Goal: Task Accomplishment & Management: Use online tool/utility

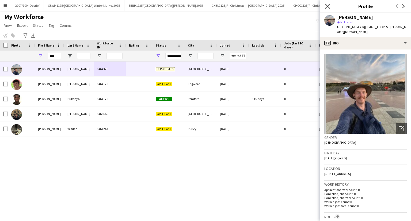
click at [326, 6] on icon "Close pop-in" at bounding box center [327, 5] width 5 height 5
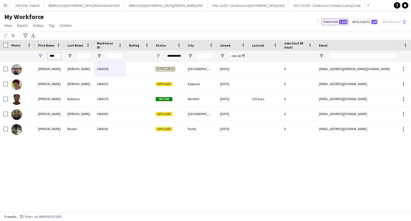
click at [58, 57] on input "****" at bounding box center [54, 56] width 13 height 6
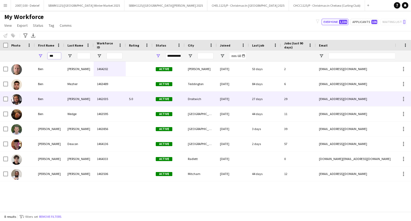
type input "***"
click at [84, 100] on div "[PERSON_NAME]" at bounding box center [78, 99] width 29 height 15
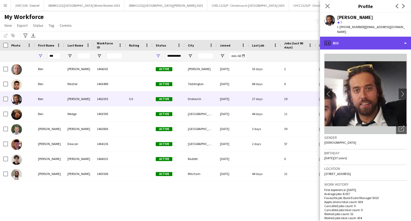
click at [363, 39] on div "profile Bio" at bounding box center [365, 43] width 91 height 13
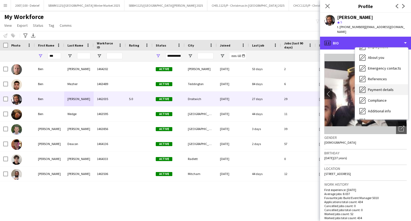
scroll to position [61, 0]
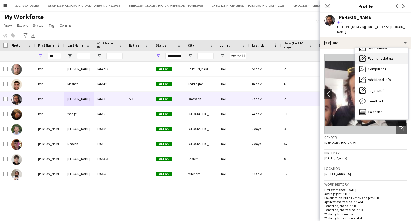
click at [372, 110] on div "Calendar Calendar" at bounding box center [381, 112] width 53 height 11
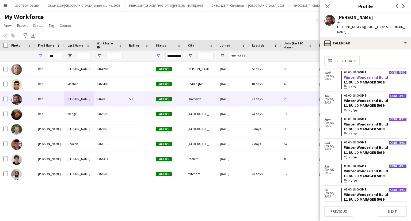
click at [361, 75] on link "Winter Wonderland Build" at bounding box center [366, 77] width 44 height 5
click at [56, 57] on input "***" at bounding box center [54, 56] width 13 height 6
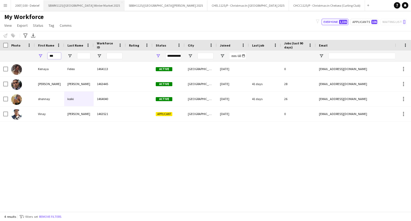
type input "***"
click at [54, 55] on input "***" at bounding box center [54, 56] width 13 height 6
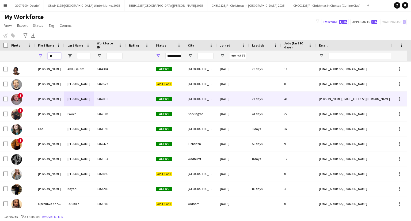
type input "**"
click at [78, 100] on div "[PERSON_NAME]" at bounding box center [78, 99] width 29 height 15
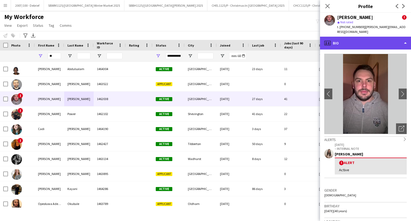
click at [362, 39] on div "profile Bio" at bounding box center [365, 43] width 91 height 13
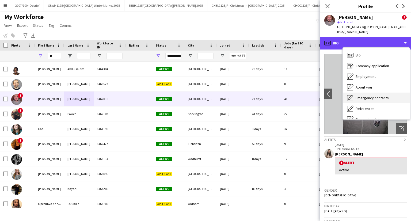
scroll to position [72, 0]
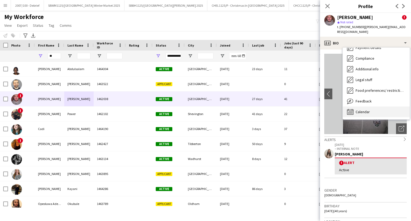
click at [373, 107] on div "Calendar Calendar" at bounding box center [376, 112] width 67 height 11
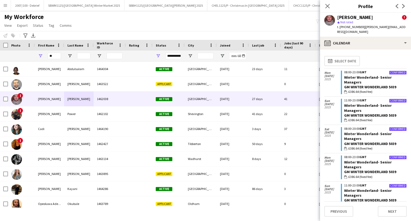
click at [354, 85] on div "GM Winter Wonderland 5039" at bounding box center [375, 87] width 63 height 5
click at [356, 85] on div "GM Winter Wonderland 5039" at bounding box center [375, 87] width 63 height 5
click at [355, 77] on link "Winter Wonderland- Senior Managers" at bounding box center [368, 80] width 48 height 10
click at [326, 3] on icon "Close pop-in" at bounding box center [327, 5] width 5 height 5
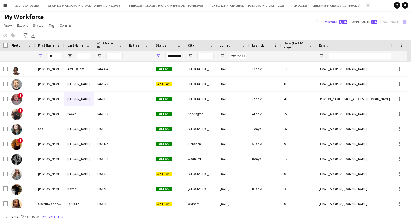
click at [367, 4] on app-icon "Add" at bounding box center [368, 5] width 2 height 2
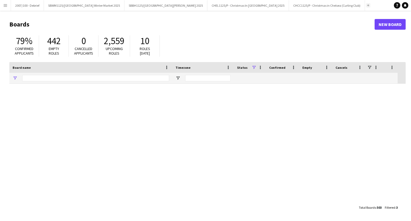
type input "****"
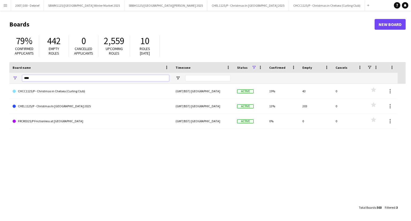
click at [140, 78] on input "****" at bounding box center [95, 78] width 147 height 6
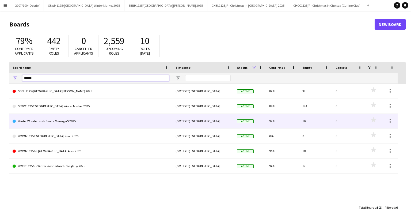
type input "******"
click at [86, 123] on link "Winter Wonderland- Senior ManagerS 2025" at bounding box center [91, 121] width 157 height 15
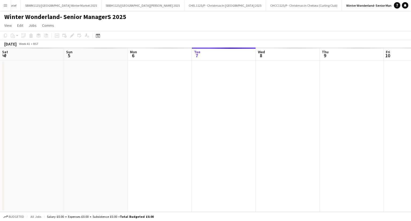
scroll to position [0, 128]
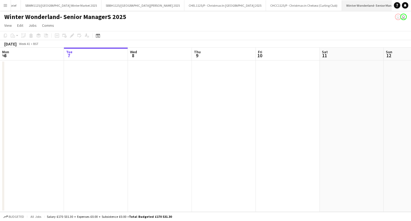
click at [408, 2] on app-icon "Close" at bounding box center [409, 2] width 2 height 2
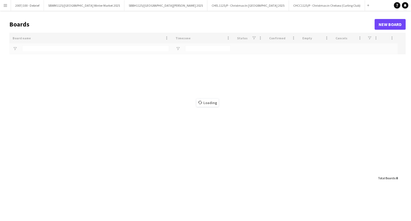
type input "******"
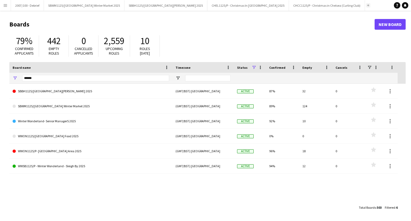
click at [367, 4] on app-icon "Add" at bounding box center [368, 5] width 2 height 2
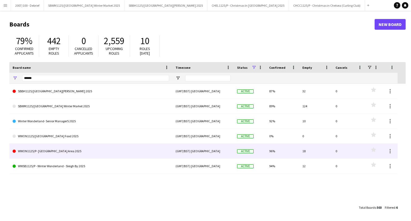
click at [71, 149] on link "WWON1125/P- [GEOGRAPHIC_DATA] Area 2025" at bounding box center [91, 151] width 157 height 15
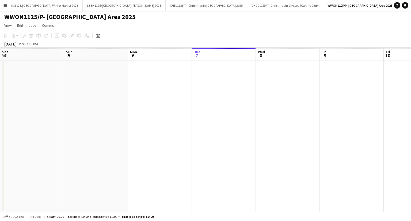
scroll to position [0, 128]
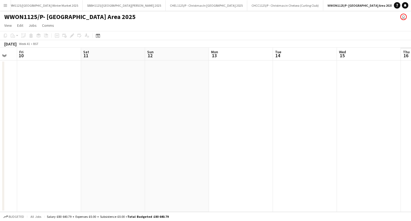
drag, startPoint x: 408, startPoint y: 125, endPoint x: 163, endPoint y: 146, distance: 246.2
click at [159, 147] on app-calendar-viewport "Mon 6 Tue 7 Wed 8 Thu 9 Fri 10 Sat 11 Sun 12 Mon 13 Tue 14 Wed 15 Thu 16 Fri 17" at bounding box center [205, 130] width 411 height 164
drag, startPoint x: 128, startPoint y: 174, endPoint x: 111, endPoint y: 170, distance: 17.2
click at [95, 176] on app-calendar-viewport "Mon 6 Tue 7 Wed 8 Thu 9 Fri 10 Sat 11 Sun 12 Mon 13 Tue 14 Wed 15 Thu 16 Fri 17" at bounding box center [205, 130] width 411 height 164
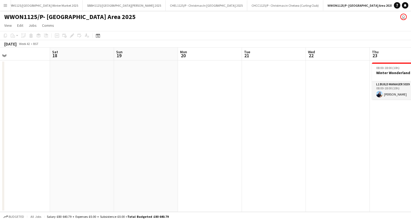
drag, startPoint x: 280, startPoint y: 153, endPoint x: 129, endPoint y: 174, distance: 152.4
click at [108, 181] on app-calendar-viewport "Tue 14 Wed 15 Thu 16 Fri 17 Sat 18 Sun 19 Mon 20 Tue 21 Wed 22 Thu 23 1/1 1 Job…" at bounding box center [205, 130] width 411 height 164
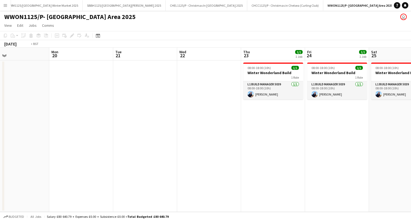
drag, startPoint x: 331, startPoint y: 152, endPoint x: 82, endPoint y: 194, distance: 251.6
click at [82, 194] on app-calendar-viewport "Thu 16 Fri 17 Sat 18 Sun 19 Mon 20 Tue 21 Wed 22 Thu 23 1/1 1 Job Fri 24 1/1 1 …" at bounding box center [205, 130] width 411 height 164
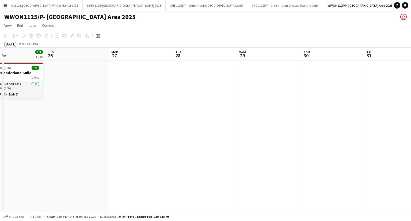
drag, startPoint x: 251, startPoint y: 175, endPoint x: 100, endPoint y: 185, distance: 151.7
click at [75, 196] on app-calendar-viewport "Wed 22 Thu 23 1/1 1 Job Fri 24 1/1 1 Job Sat 25 1/1 1 Job Sun 26 Mon 27 Tue 28 …" at bounding box center [205, 130] width 411 height 164
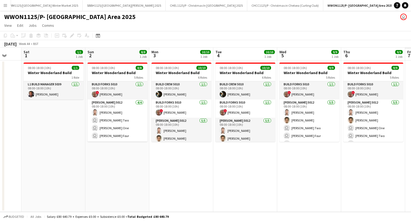
drag, startPoint x: 298, startPoint y: 165, endPoint x: 122, endPoint y: 198, distance: 179.3
click at [66, 204] on app-calendar-viewport "Tue 28 Wed 29 Thu 30 Fri 31 Sat 1 1/1 1 Job Sun 2 8/8 1 Job Mon 3 10/10 1 Job T…" at bounding box center [205, 130] width 411 height 164
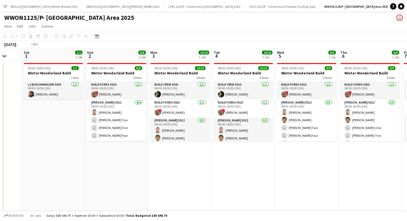
scroll to position [0, 145]
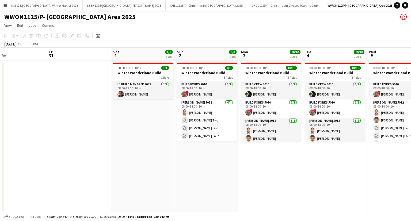
drag, startPoint x: 302, startPoint y: 182, endPoint x: 78, endPoint y: 212, distance: 226.4
click at [78, 212] on app-calendar-viewport "Tue 28 Wed 29 Thu 30 Fri 31 Sat 1 1/1 1 Job Sun 2 8/8 1 Job Mon 3 10/10 1 Job T…" at bounding box center [205, 130] width 411 height 164
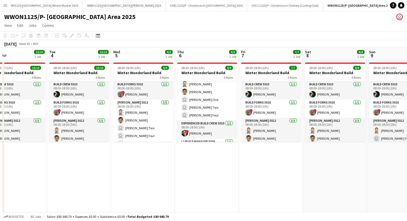
scroll to position [61, 0]
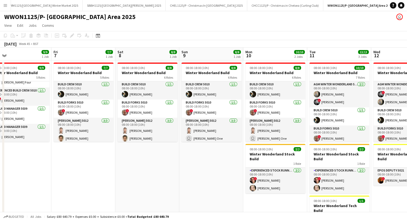
drag, startPoint x: 298, startPoint y: 171, endPoint x: 40, endPoint y: 198, distance: 259.1
click at [2, 201] on app-calendar-viewport "Mon 3 10/10 1 Job Tue 4 10/10 1 Job Wed 5 9/9 1 Job Thu 6 9/9 1 Job Fri 7 7/7 1…" at bounding box center [203, 166] width 407 height 237
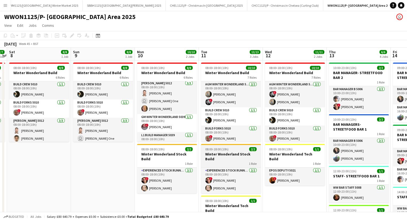
scroll to position [64, 0]
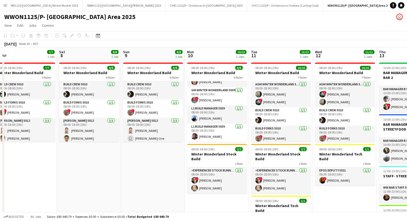
drag, startPoint x: 243, startPoint y: 188, endPoint x: 180, endPoint y: 190, distance: 62.2
click at [181, 191] on app-calendar-viewport "Wed 5 9/9 1 Job Thu 6 9/9 1 Job Fri 7 7/7 1 Job Sat 8 8/8 1 Job Sun 9 8/8 1 Job…" at bounding box center [203, 203] width 407 height 310
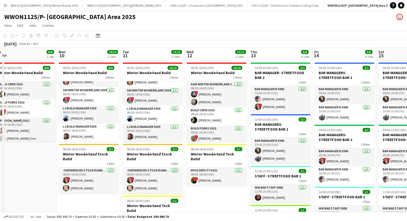
scroll to position [90, 0]
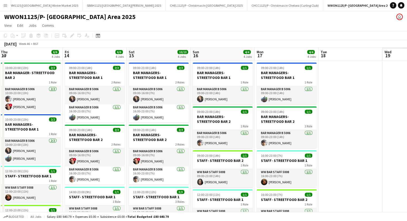
drag, startPoint x: 247, startPoint y: 196, endPoint x: 120, endPoint y: 189, distance: 127.9
click at [120, 190] on app-calendar-viewport "Sun 9 8/8 1 Job Mon 10 10/10 2 Jobs Tue 11 13/13 3 Jobs Wed 12 11/11 2 Jobs Thu…" at bounding box center [203, 203] width 407 height 310
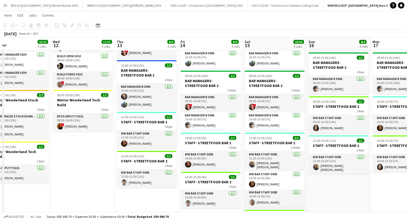
scroll to position [0, 204]
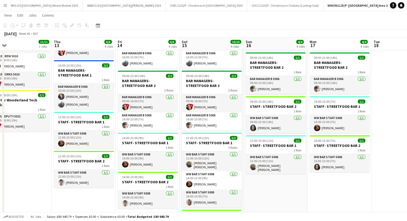
drag, startPoint x: 246, startPoint y: 146, endPoint x: 180, endPoint y: 144, distance: 66.7
click at [180, 144] on app-calendar-viewport "Sun 9 8/8 1 Job Mon 10 10/10 2 Jobs Tue 11 13/13 3 Jobs Wed 12 11/11 2 Jobs Thu…" at bounding box center [203, 135] width 407 height 336
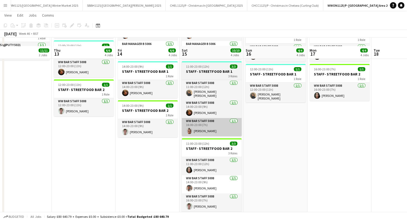
scroll to position [134, 0]
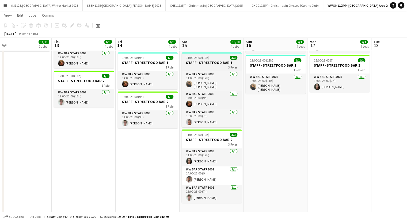
click at [206, 63] on h3 "STAFF- STREETFOOD BAR 1" at bounding box center [212, 62] width 60 height 5
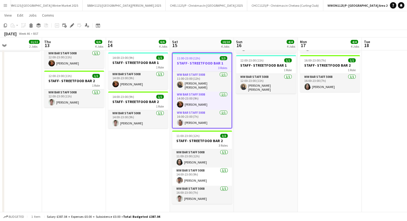
scroll to position [0, 221]
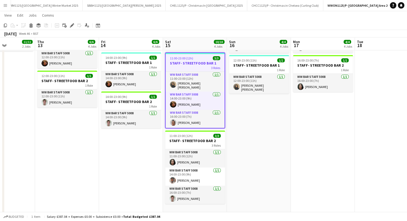
drag, startPoint x: 221, startPoint y: 85, endPoint x: 205, endPoint y: 84, distance: 16.6
click at [205, 84] on app-calendar-viewport "Sun 9 8/8 1 Job Mon 10 10/10 2 Jobs Tue 11 13/13 3 Jobs Wed 12 11/11 2 Jobs Thu…" at bounding box center [203, 55] width 407 height 336
click at [200, 83] on app-card-role "WW Bar Staff 5008 1/1 11:00-23:00 (12h) Shusmita Shusmita" at bounding box center [195, 82] width 59 height 20
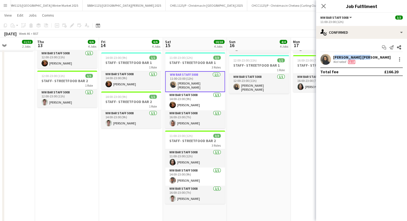
drag, startPoint x: 366, startPoint y: 57, endPoint x: 334, endPoint y: 59, distance: 31.9
click at [334, 59] on div "Shusmita Shusmita Not rated Fee" at bounding box center [361, 59] width 91 height 11
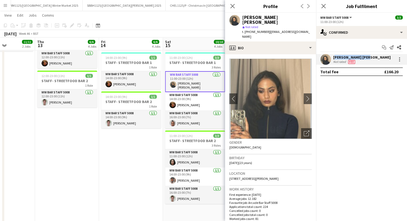
copy div "Shusmita Shusmita"
click at [189, 122] on app-card-role "WW Bar Staff 5008 1/1 16:00-23:00 (7h) Rashida Baptiste-peart" at bounding box center [195, 119] width 60 height 18
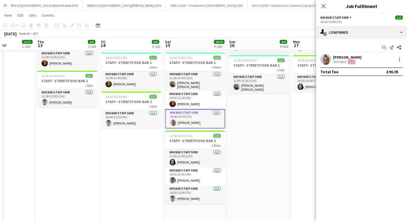
drag, startPoint x: 372, startPoint y: 57, endPoint x: 334, endPoint y: 56, distance: 38.0
click at [334, 56] on div "Rashida Baptiste-peart Not rated Fee" at bounding box center [361, 59] width 91 height 11
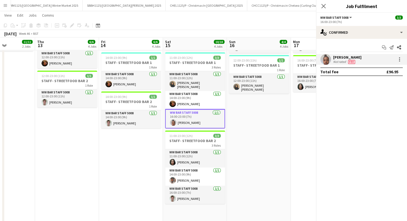
copy div "Rashida Baptiste-peart"
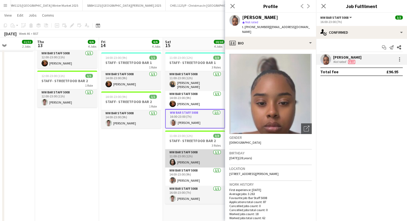
click at [186, 155] on app-card-role "WW Bar Staff 5008 1/1 11:00-23:00 (12h) Silvia Ali" at bounding box center [195, 158] width 60 height 18
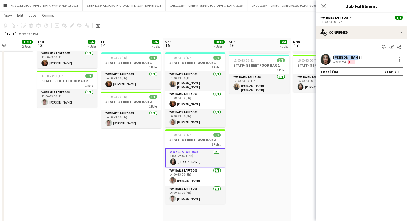
drag, startPoint x: 349, startPoint y: 56, endPoint x: 332, endPoint y: 57, distance: 17.2
click at [332, 57] on div "Silvia Ali Not rated Fee" at bounding box center [361, 59] width 91 height 11
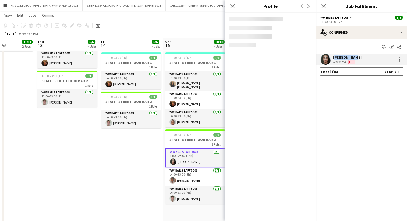
copy div "[PERSON_NAME]"
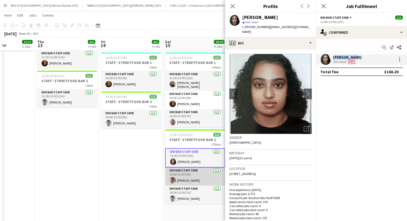
click at [206, 176] on app-card-role "WW Bar Staff 5008 1/1 14:00-23:00 (9h) Simson Armando-Daniel" at bounding box center [195, 177] width 60 height 18
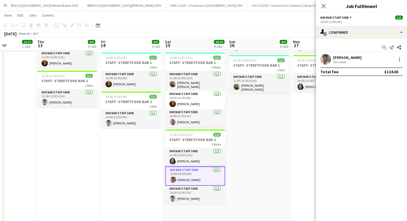
drag, startPoint x: 381, startPoint y: 55, endPoint x: 332, endPoint y: 58, distance: 48.6
click at [332, 58] on div "Simson Armando-Daniel Not rated" at bounding box center [361, 59] width 91 height 11
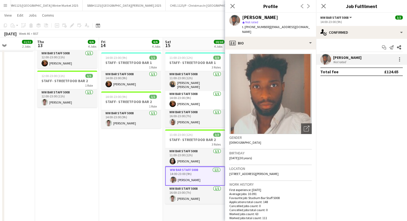
copy div "[PERSON_NAME]"
click at [204, 198] on app-card-role "WW Bar Staff 5008 1/1 16:00-23:00 (7h) Giles Wade" at bounding box center [195, 195] width 60 height 18
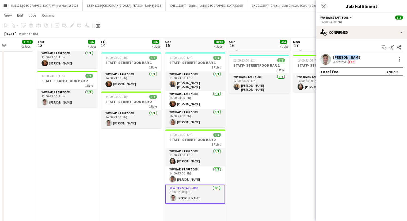
drag, startPoint x: 354, startPoint y: 58, endPoint x: 333, endPoint y: 58, distance: 20.4
click at [333, 58] on div "[PERSON_NAME]" at bounding box center [347, 57] width 28 height 5
copy div "[PERSON_NAME]"
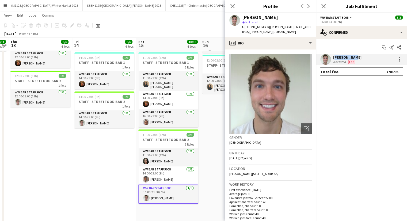
drag, startPoint x: 154, startPoint y: 189, endPoint x: 78, endPoint y: 181, distance: 76.1
click at [74, 185] on app-calendar-viewport "Sun 9 8/8 1 Job Mon 10 10/10 2 Jobs Tue 11 13/13 3 Jobs Wed 12 11/11 2 Jobs Thu…" at bounding box center [203, 55] width 407 height 336
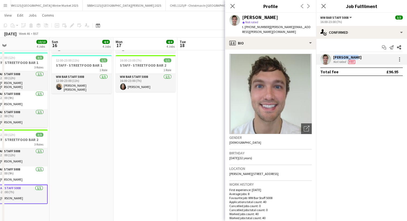
drag, startPoint x: 194, startPoint y: 175, endPoint x: 103, endPoint y: 176, distance: 90.8
click at [103, 176] on app-calendar-viewport "Thu 13 6/6 4 Jobs Fri 14 6/6 4 Jobs Sat 15 10/10 4 Jobs Sun 16 4/4 4 Jobs Mon 1…" at bounding box center [203, 55] width 407 height 336
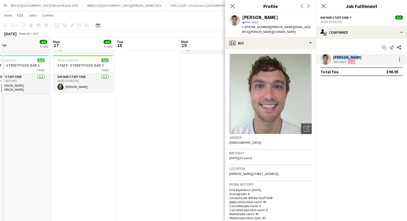
click at [121, 183] on app-calendar-viewport "Thu 13 6/6 4 Jobs Fri 14 6/6 4 Jobs Sat 15 10/10 4 Jobs Sun 16 4/4 4 Jobs Mon 1…" at bounding box center [203, 55] width 407 height 336
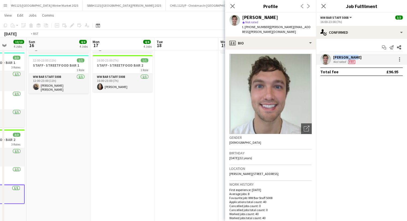
drag, startPoint x: 186, startPoint y: 187, endPoint x: 101, endPoint y: 179, distance: 85.0
click at [95, 183] on app-calendar-viewport "Thu 13 6/6 4 Jobs Fri 14 6/6 4 Jobs Sat 15 10/10 4 Jobs Sun 16 4/4 4 Jobs Mon 1…" at bounding box center [203, 55] width 407 height 336
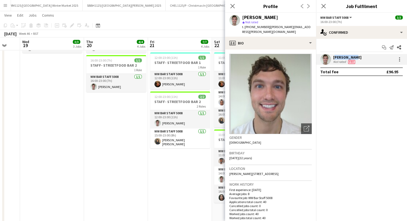
scroll to position [0, 244]
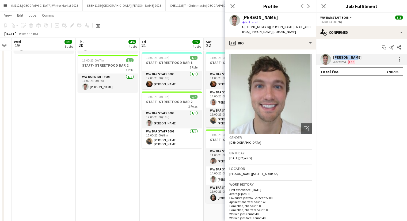
click at [145, 179] on app-calendar-viewport "Sat 15 10/10 4 Jobs Sun 16 4/4 4 Jobs Mon 17 4/4 4 Jobs Tue 18 Wed 19 3/3 3 Job…" at bounding box center [203, 55] width 407 height 336
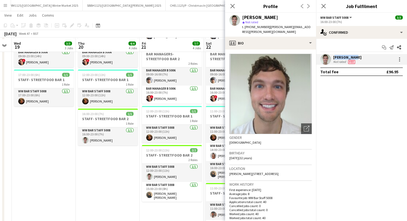
scroll to position [134, 0]
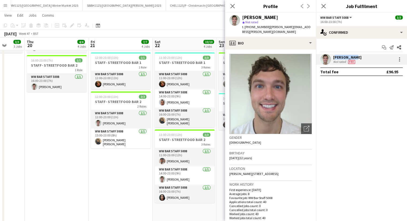
drag, startPoint x: 156, startPoint y: 184, endPoint x: 105, endPoint y: 182, distance: 51.2
click at [105, 182] on app-calendar-viewport "Sun 16 4/4 4 Jobs Mon 17 4/4 4 Jobs Tue 18 Wed 19 3/3 3 Jobs Thu 20 4/4 4 Jobs …" at bounding box center [203, 55] width 407 height 336
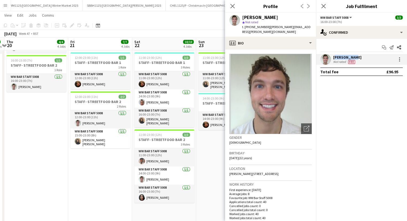
drag, startPoint x: 133, startPoint y: 182, endPoint x: 95, endPoint y: 184, distance: 38.1
click at [95, 184] on app-calendar-viewport "Sun 16 4/4 4 Jobs Mon 17 4/4 4 Jobs Tue 18 Wed 19 3/3 3 Jobs Thu 20 4/4 4 Jobs …" at bounding box center [203, 55] width 407 height 336
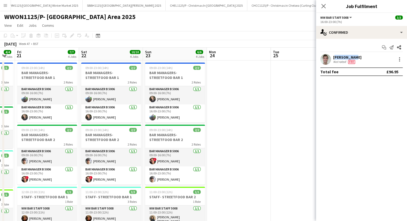
scroll to position [0, 219]
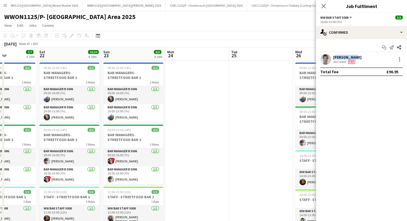
drag, startPoint x: 264, startPoint y: 160, endPoint x: 190, endPoint y: 159, distance: 74.5
click at [190, 159] on app-calendar-viewport "Tue 18 Wed 19 3/3 3 Jobs Thu 20 4/4 4 Jobs Fri 21 7/7 4 Jobs Sat 22 10/10 4 Job…" at bounding box center [203, 203] width 407 height 311
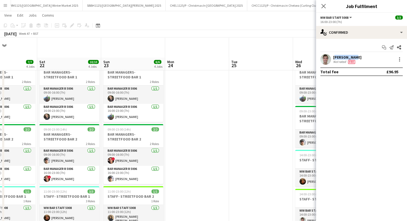
scroll to position [80, 0]
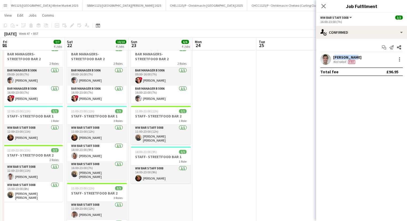
drag, startPoint x: 230, startPoint y: 165, endPoint x: 101, endPoint y: 177, distance: 129.9
click at [101, 177] on app-calendar-viewport "Tue 18 Wed 19 3/3 3 Jobs Thu 20 4/4 4 Jobs Fri 21 7/7 4 Jobs Sat 22 10/10 4 Job…" at bounding box center [203, 110] width 407 height 338
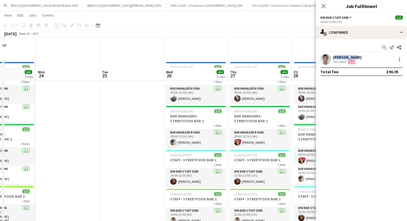
scroll to position [54, 0]
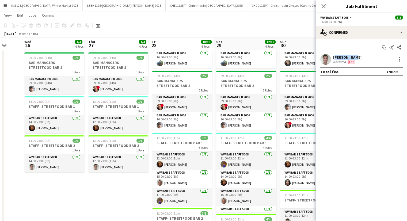
drag, startPoint x: 264, startPoint y: 206, endPoint x: 97, endPoint y: 183, distance: 167.6
click at [89, 187] on app-calendar-viewport "Sat 22 10/10 4 Jobs Sun 23 6/6 4 Jobs Mon 24 Tue 25 Wed 26 4/4 4 Jobs Thu 27 4/…" at bounding box center [203, 136] width 407 height 338
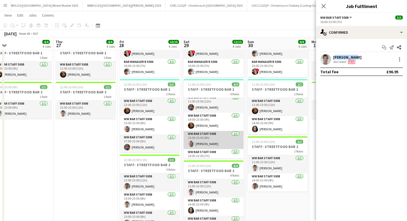
scroll to position [0, 0]
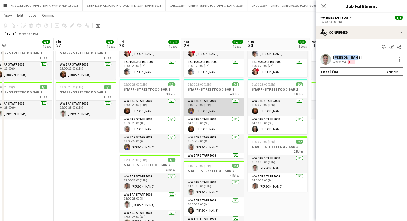
click at [217, 107] on app-card-role "WW Bar Staff 5008 1/1 11:00-23:00 (12h) Susan Quisbert" at bounding box center [214, 107] width 60 height 18
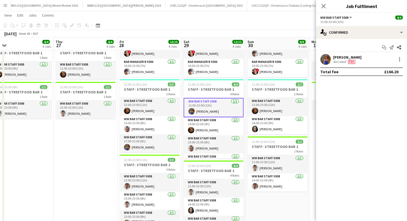
drag, startPoint x: 349, startPoint y: 60, endPoint x: 327, endPoint y: 62, distance: 22.3
click at [327, 62] on div "Susan Quisbert Not rated Fee" at bounding box center [361, 59] width 91 height 11
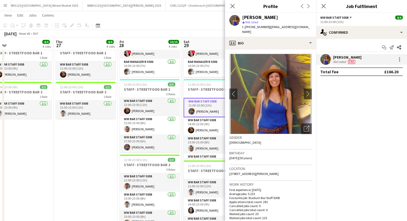
copy div "Susan Quisbert"
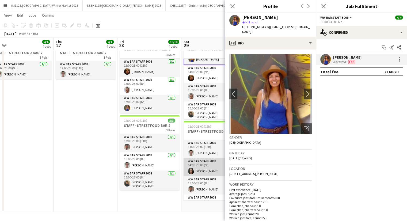
scroll to position [12, 0]
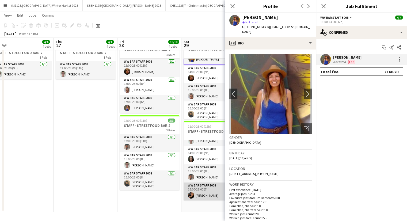
click at [204, 198] on app-card-role "WW Bar Staff 5008 1/1 16:00-23:00 (7h) Klerisa Muja" at bounding box center [214, 192] width 60 height 18
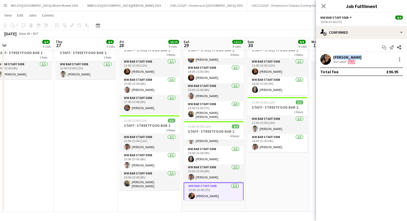
drag, startPoint x: 361, startPoint y: 55, endPoint x: 333, endPoint y: 59, distance: 28.4
click at [333, 59] on div "Klerisa Muja Not rated Fee" at bounding box center [361, 59] width 91 height 11
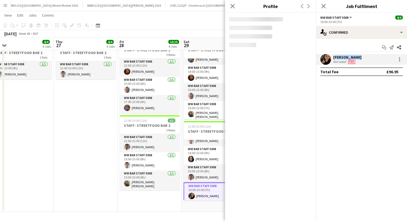
copy div "[PERSON_NAME]"
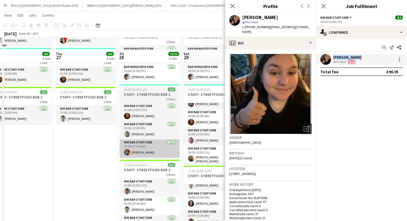
scroll to position [93, 0]
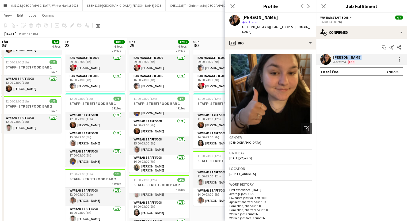
drag, startPoint x: 126, startPoint y: 174, endPoint x: 102, endPoint y: 173, distance: 24.1
click at [102, 173] on app-calendar-viewport "Mon 24 Tue 25 Wed 26 4/4 4 Jobs Thu 27 4/4 4 Jobs Fri 28 10/10 4 Jobs Sat 29 12…" at bounding box center [203, 97] width 407 height 338
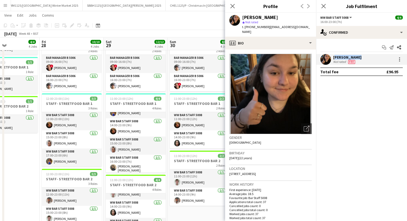
drag, startPoint x: 148, startPoint y: 174, endPoint x: 85, endPoint y: 175, distance: 62.9
click at [85, 175] on app-calendar-viewport "Mon 24 Tue 25 Wed 26 4/4 4 Jobs Thu 27 4/4 4 Jobs Fri 28 10/10 4 Jobs Sat 29 12…" at bounding box center [203, 97] width 407 height 338
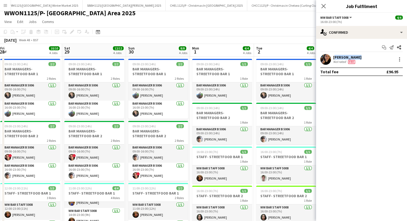
scroll to position [0, 0]
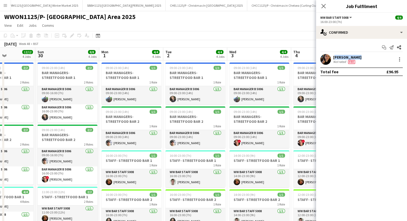
drag, startPoint x: 210, startPoint y: 153, endPoint x: 135, endPoint y: 155, distance: 74.7
click at [135, 155] on app-calendar-viewport "Wed 26 4/4 4 Jobs Thu 27 4/4 4 Jobs Fri 28 10/10 4 Jobs Sat 29 12/12 4 Jobs Sun…" at bounding box center [203, 203] width 407 height 311
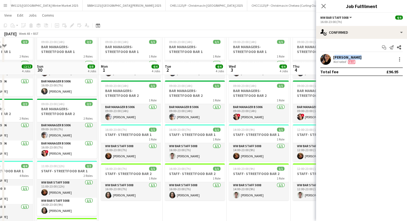
scroll to position [54, 0]
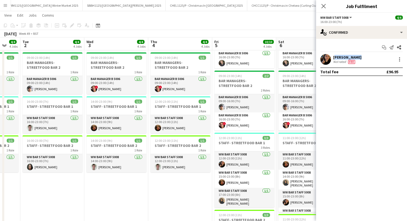
drag, startPoint x: 243, startPoint y: 193, endPoint x: 94, endPoint y: 195, distance: 148.6
click at [94, 195] on app-calendar-viewport "Fri 28 10/10 4 Jobs Sat 29 12/12 4 Jobs Sun 30 8/8 4 Jobs Mon 1 4/4 4 Jobs Tue …" at bounding box center [203, 136] width 407 height 338
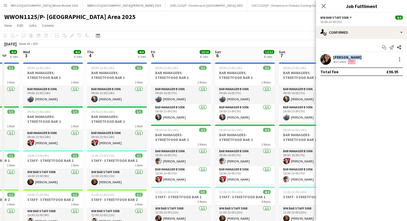
scroll to position [0, 0]
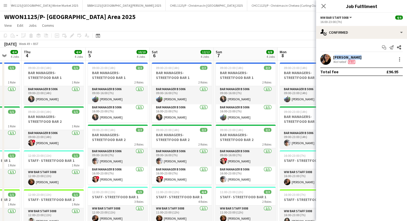
drag, startPoint x: 224, startPoint y: 131, endPoint x: 106, endPoint y: 143, distance: 118.4
click at [106, 143] on app-calendar-viewport "Sun 30 8/8 4 Jobs Mon 1 4/4 4 Jobs Tue 2 4/4 4 Jobs Wed 3 4/4 4 Jobs Thu 4 4/4 …" at bounding box center [203, 203] width 407 height 311
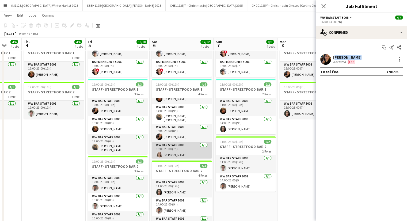
click at [190, 147] on app-card-role "WW Bar Staff 5008 1/1 16:00-23:00 (7h) Janine Thornley" at bounding box center [182, 151] width 60 height 18
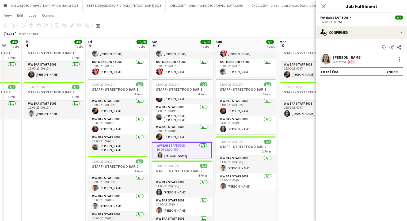
drag, startPoint x: 360, startPoint y: 57, endPoint x: 332, endPoint y: 57, distance: 28.1
click at [332, 57] on div "Janine Thornley Not rated Fee" at bounding box center [361, 59] width 91 height 11
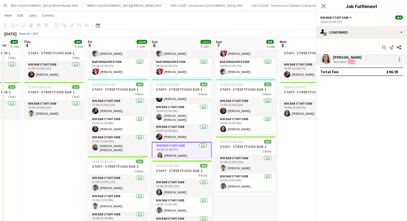
copy div "Janine Thornley"
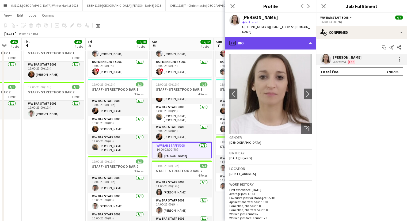
click at [260, 37] on div "profile Bio" at bounding box center [270, 43] width 91 height 13
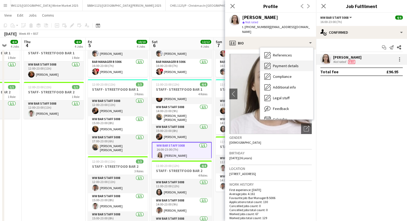
click at [277, 114] on div "Calendar Calendar" at bounding box center [286, 119] width 53 height 11
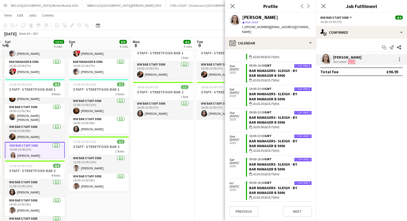
drag, startPoint x: 182, startPoint y: 92, endPoint x: 35, endPoint y: 109, distance: 147.9
click at [35, 109] on app-calendar-viewport "Tue 2 4/4 4 Jobs Wed 3 4/4 4 Jobs Thu 4 4/4 4 Jobs Fri 5 10/10 4 Jobs Sat 6 12/…" at bounding box center [203, 83] width 407 height 338
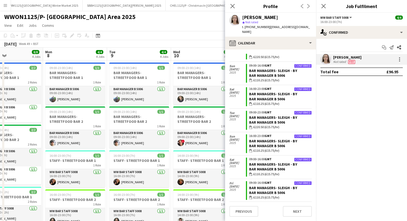
drag, startPoint x: 177, startPoint y: 123, endPoint x: 89, endPoint y: 129, distance: 87.7
click at [89, 129] on app-calendar-viewport "Fri 5 10/10 4 Jobs Sat 6 12/12 4 Jobs Sun 7 8/8 4 Jobs Mon 8 4/4 4 Jobs Tue 9 4…" at bounding box center [203, 203] width 407 height 311
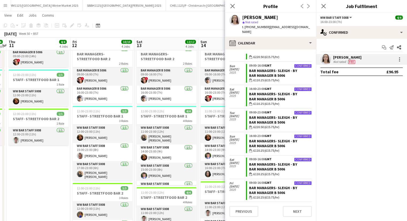
drag, startPoint x: 124, startPoint y: 173, endPoint x: 16, endPoint y: 175, distance: 107.4
click at [16, 175] on app-calendar-viewport "Sun 7 8/8 4 Jobs Mon 8 4/4 4 Jobs Tue 9 4/4 4 Jobs Wed 10 4/4 4 Jobs Thu 11 4/4…" at bounding box center [203, 110] width 407 height 338
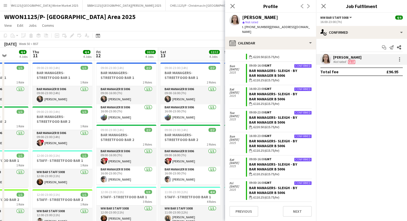
drag, startPoint x: 164, startPoint y: 133, endPoint x: 37, endPoint y: 148, distance: 128.1
click at [37, 148] on app-calendar-viewport "Sun 7 8/8 4 Jobs Mon 8 4/4 4 Jobs Tue 9 4/4 4 Jobs Wed 10 4/4 4 Jobs Thu 11 4/4…" at bounding box center [203, 203] width 407 height 311
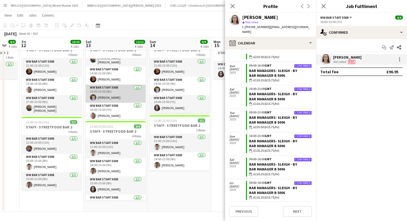
click at [106, 92] on app-card-role "WW Bar Staff 5008 1/1 15:00-23:00 (8h) Oliver Plevin" at bounding box center [116, 94] width 60 height 18
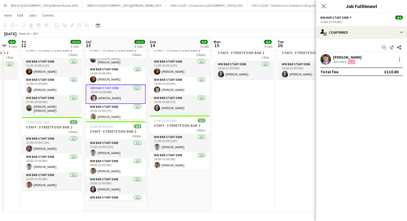
drag, startPoint x: 355, startPoint y: 56, endPoint x: 324, endPoint y: 57, distance: 30.5
click at [324, 57] on div "Oliver Plevin Not rated Fee" at bounding box center [361, 59] width 91 height 11
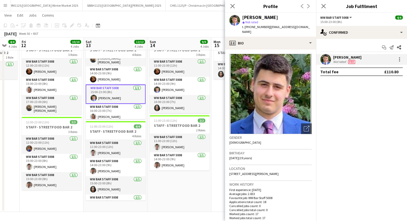
copy div "Oliver Plevin"
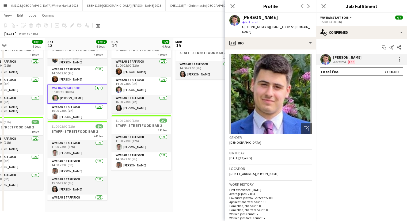
drag, startPoint x: 179, startPoint y: 199, endPoint x: 95, endPoint y: 197, distance: 84.4
click at [94, 199] on app-calendar-viewport "Tue 9 4/4 4 Jobs Wed 10 4/4 4 Jobs Thu 11 4/4 4 Jobs Fri 12 10/10 4 Jobs Sat 13…" at bounding box center [203, 43] width 407 height 338
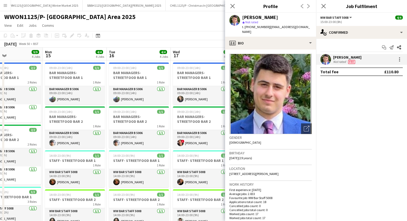
drag, startPoint x: 192, startPoint y: 195, endPoint x: 107, endPoint y: 196, distance: 84.9
click at [107, 196] on app-calendar-viewport "Thu 11 4/4 4 Jobs Fri 12 10/10 4 Jobs Sat 13 12/12 4 Jobs Sun 14 9/9 4 Jobs Mon…" at bounding box center [203, 203] width 407 height 311
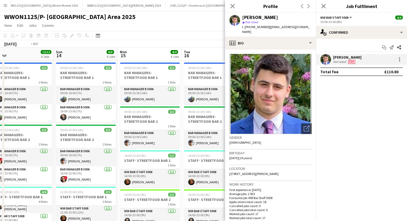
drag, startPoint x: 152, startPoint y: 196, endPoint x: 111, endPoint y: 197, distance: 40.7
click at [111, 197] on app-calendar-viewport "Thu 11 4/4 4 Jobs Fri 12 10/10 4 Jobs Sat 13 12/12 4 Jobs Sun 14 9/9 4 Jobs Mon…" at bounding box center [203, 203] width 407 height 311
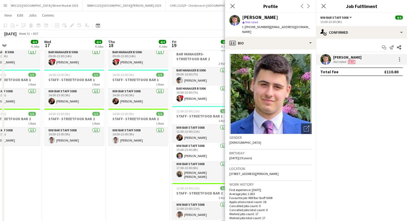
drag, startPoint x: 148, startPoint y: 180, endPoint x: 116, endPoint y: 180, distance: 32.1
click at [116, 181] on app-calendar-viewport "Sat 13 12/12 4 Jobs Sun 14 9/9 4 Jobs Mon 15 4/4 4 Jobs Tue 16 4/4 4 Jobs Wed 1…" at bounding box center [203, 110] width 407 height 338
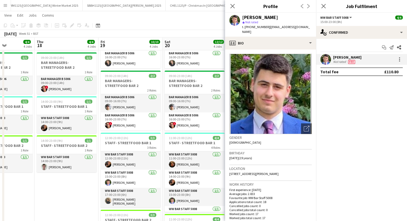
drag, startPoint x: 194, startPoint y: 138, endPoint x: 107, endPoint y: 142, distance: 87.4
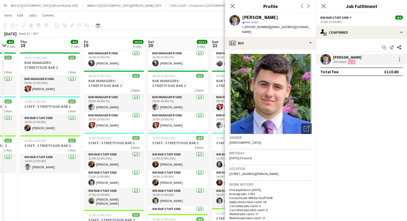
click at [107, 142] on app-calendar-viewport "Mon 15 4/4 4 Jobs Tue 16 4/4 4 Jobs Wed 17 4/4 4 Jobs Thu 18 4/4 4 Jobs Fri 19 …" at bounding box center [203, 136] width 407 height 338
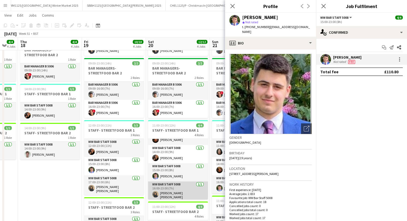
click at [177, 192] on app-card-role "WW Bar Staff 5008 1/1 16:00-23:00 (7h) Shusmita Shusmita" at bounding box center [178, 192] width 60 height 20
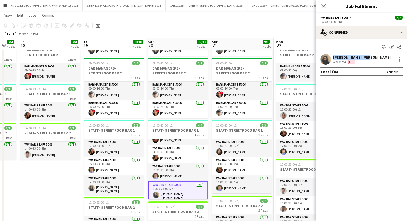
drag, startPoint x: 368, startPoint y: 57, endPoint x: 330, endPoint y: 59, distance: 38.6
click at [330, 59] on div "Shusmita Shusmita Not rated Fee" at bounding box center [361, 59] width 91 height 11
copy div "Shusmita Shusmita"
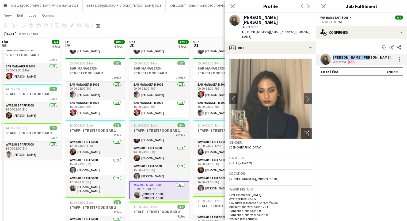
drag, startPoint x: 153, startPoint y: 131, endPoint x: 29, endPoint y: 136, distance: 124.1
click at [29, 137] on app-calendar-viewport "Mon 15 4/4 4 Jobs Tue 16 4/4 4 Jobs Wed 17 4/4 4 Jobs Thu 18 4/4 4 Jobs Fri 19 …" at bounding box center [203, 124] width 407 height 338
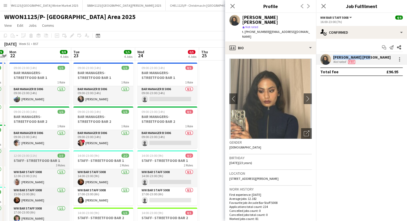
drag, startPoint x: 171, startPoint y: 163, endPoint x: 51, endPoint y: 168, distance: 120.1
click at [51, 168] on app-calendar-viewport "Thu 18 4/4 4 Jobs Fri 19 10/10 4 Jobs Sat 20 12/12 4 Jobs Sun 21 9/9 4 Jobs Mon…" at bounding box center [203, 203] width 407 height 311
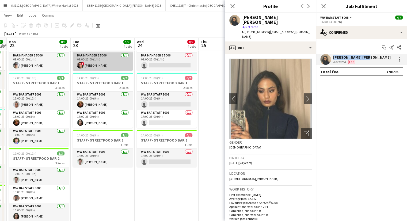
scroll to position [80, 0]
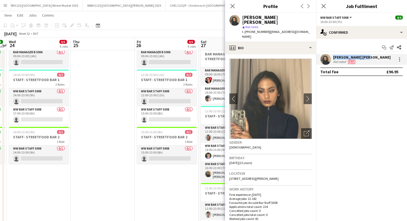
drag, startPoint x: 50, startPoint y: 186, endPoint x: 8, endPoint y: 187, distance: 42.6
click at [0, 188] on app-calendar-viewport "Sat 20 12/12 4 Jobs Sun 21 9/9 4 Jobs Mon 22 8/8 4 Jobs Tue 23 5/5 4 Jobs Wed 2…" at bounding box center [203, 110] width 407 height 338
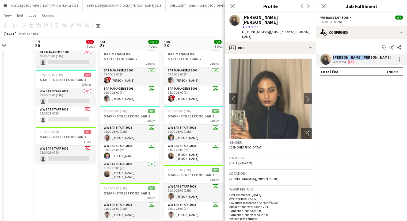
drag, startPoint x: 167, startPoint y: 170, endPoint x: 114, endPoint y: 173, distance: 53.1
click at [115, 173] on app-calendar-viewport "Mon 22 8/8 4 Jobs Tue 23 5/5 4 Jobs Wed 24 0/5 4 Jobs Thu 25 Fri 26 0/5 4 Jobs …" at bounding box center [203, 110] width 407 height 338
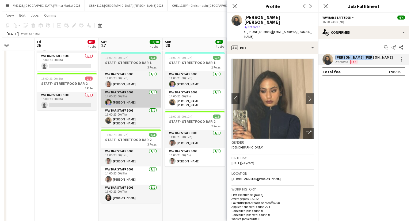
scroll to position [0, 0]
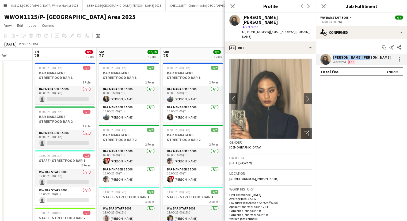
click at [70, 132] on app-card-role "Bar Manager B 5006 0/1 09:00-23:00 (14h) single-neutral-actions" at bounding box center [65, 139] width 60 height 18
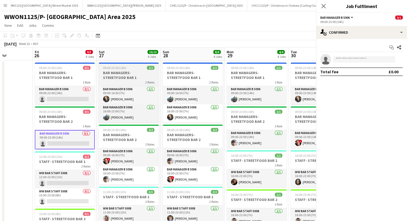
click at [131, 79] on h3 "BAR MANAGERS- STREETFOOD BAR 1" at bounding box center [129, 75] width 60 height 10
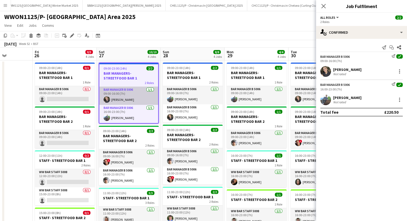
click at [126, 93] on app-card-role "Bar Manager B 5006 1/1 09:00-16:00 (7h) Gabriella Horbury" at bounding box center [128, 96] width 59 height 18
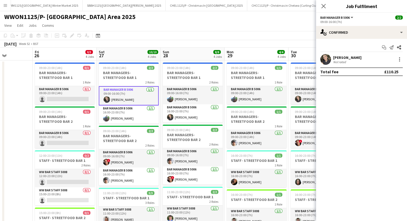
click at [356, 59] on div "Gabriella Horbury" at bounding box center [347, 57] width 28 height 5
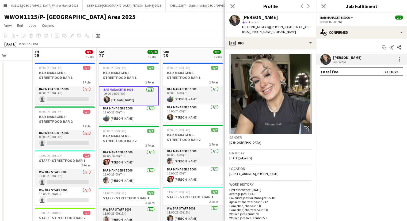
click at [348, 56] on div "Gabriella Horbury" at bounding box center [347, 57] width 28 height 5
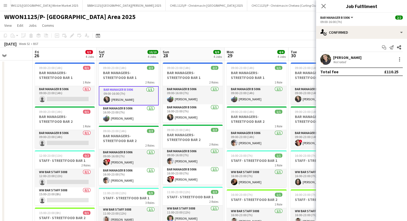
click at [168, 40] on div "December 2025 Week 52 • BST" at bounding box center [203, 43] width 407 height 7
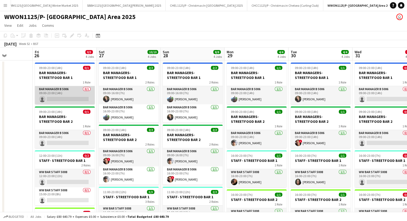
click at [51, 92] on app-card-role "Bar Manager B 5006 0/1 09:00-23:00 (14h) single-neutral-actions" at bounding box center [65, 95] width 60 height 18
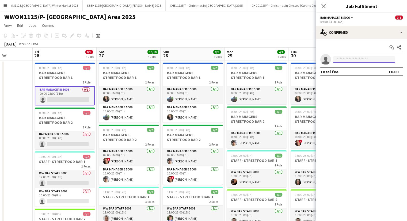
click at [378, 58] on input at bounding box center [364, 59] width 62 height 6
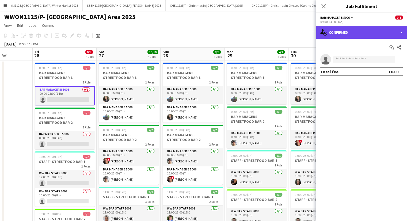
click at [359, 35] on div "single-neutral-actions-check-2 Confirmed" at bounding box center [361, 32] width 91 height 13
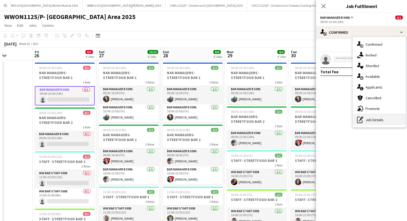
click at [378, 118] on div "pen-write Job Details" at bounding box center [379, 120] width 53 height 11
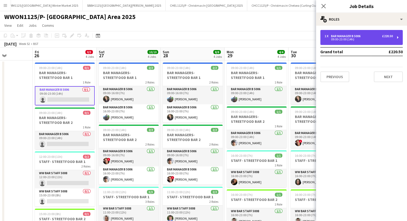
click at [345, 38] on div "09:00-23:00 (14h)" at bounding box center [359, 39] width 68 height 3
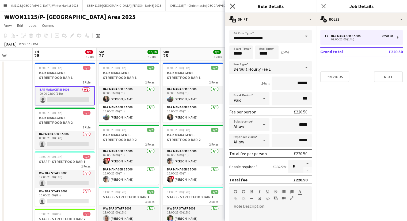
click at [233, 5] on icon at bounding box center [232, 5] width 5 height 5
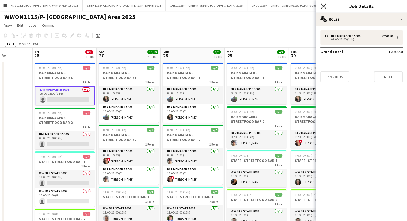
click at [324, 7] on icon "Close pop-in" at bounding box center [323, 5] width 5 height 5
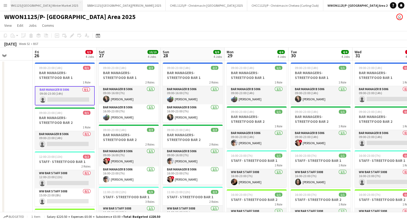
click at [73, 5] on button "SBWM1125/P Southbank Centre Winter Market 2025 Close" at bounding box center [42, 5] width 81 height 10
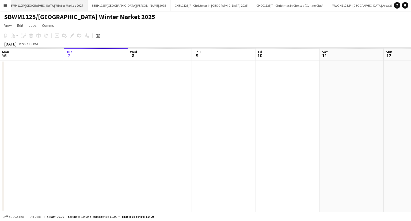
scroll to position [0, 33]
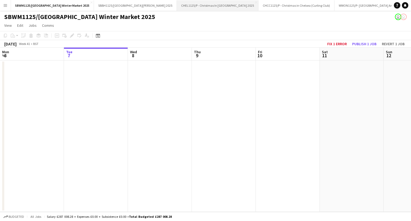
click at [231, 2] on button "CHEL1125/P - Christmas In Chelsea 2025 Close" at bounding box center [218, 5] width 82 height 10
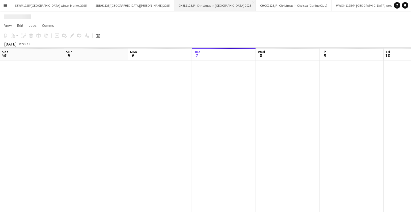
scroll to position [0, 128]
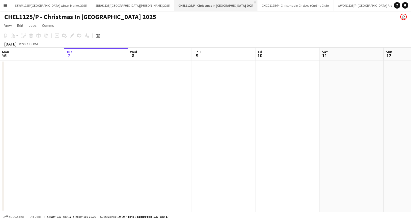
click at [254, 2] on app-icon "Close" at bounding box center [255, 2] width 2 height 2
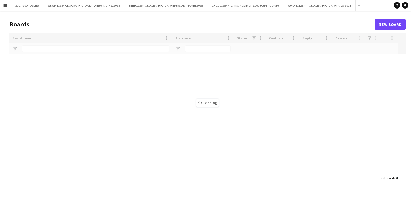
type input "******"
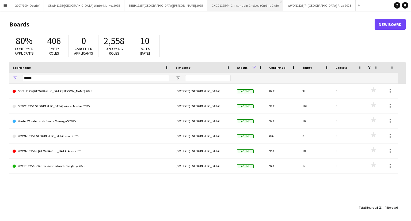
click at [280, 2] on app-icon "Close" at bounding box center [281, 2] width 2 height 2
click at [285, 4] on button "Add" at bounding box center [283, 5] width 4 height 4
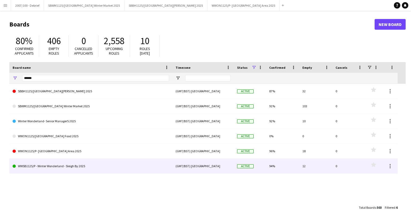
click at [99, 166] on link "WWSB1125/P - Winter Wonderland - Sleigh By 2025" at bounding box center [91, 166] width 157 height 15
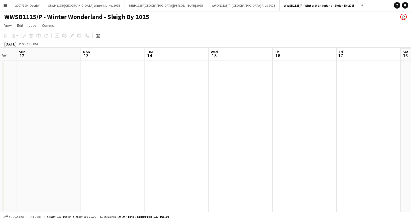
drag, startPoint x: 315, startPoint y: 119, endPoint x: 58, endPoint y: 123, distance: 256.6
click at [57, 125] on app-calendar-viewport "Wed 8 Thu 9 Fri 10 Sat 11 Sun 12 Mon 13 Tue 14 Wed 15 Thu 16 Fri 17 Sat 18 Sun …" at bounding box center [205, 130] width 411 height 164
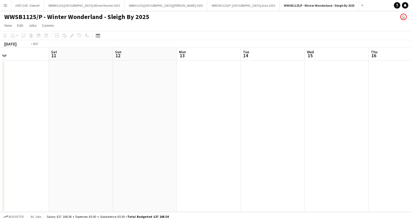
drag, startPoint x: 281, startPoint y: 121, endPoint x: 22, endPoint y: 143, distance: 259.1
click at [33, 143] on app-calendar-viewport "Wed 8 Thu 9 Fri 10 Sat 11 Sun 12 Mon 13 Tue 14 Wed 15 Thu 16 Fri 17 Sat 18 Sun …" at bounding box center [205, 130] width 411 height 164
drag, startPoint x: 308, startPoint y: 110, endPoint x: 100, endPoint y: 134, distance: 209.1
click at [100, 134] on app-calendar-viewport "Sun 12 Mon 13 Tue 14 Wed 15 Thu 16 Fri 17 Sat 18 Sun 19 Mon 20 Tue 21 Wed 22 Th…" at bounding box center [205, 130] width 411 height 164
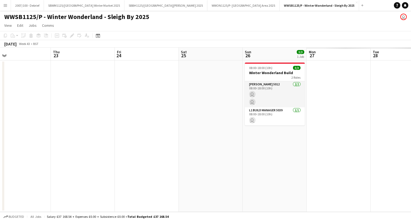
drag, startPoint x: 340, startPoint y: 127, endPoint x: 333, endPoint y: 130, distance: 7.3
click at [129, 133] on app-calendar-viewport "Sat 18 Sun 19 Mon 20 Tue 21 Wed 22 Thu 23 Fri 24 Sat 25 Sun 26 3/3 1 Job Mon 27…" at bounding box center [205, 130] width 411 height 164
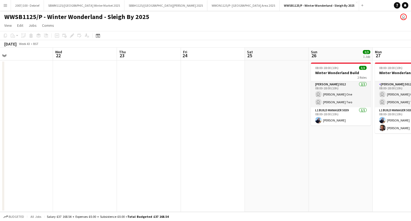
scroll to position [0, 194]
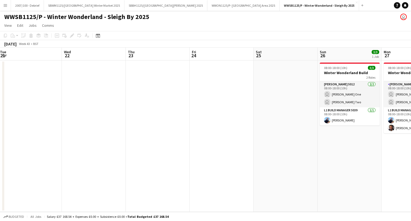
drag, startPoint x: 333, startPoint y: 130, endPoint x: 190, endPoint y: 135, distance: 143.1
click at [181, 136] on app-calendar-viewport "Sat 18 Sun 19 Mon 20 Tue 21 Wed 22 Thu 23 Fri 24 Sat 25 Sun 26 3/3 1 Job Mon 27…" at bounding box center [205, 130] width 411 height 164
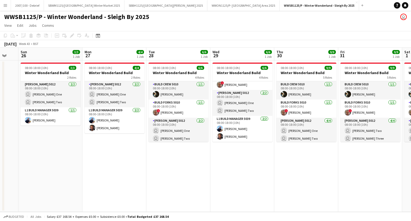
scroll to position [0, 198]
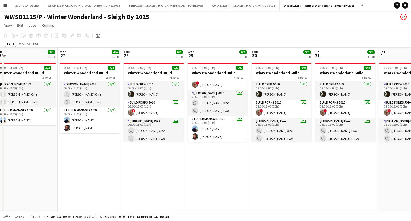
drag, startPoint x: 256, startPoint y: 169, endPoint x: 144, endPoint y: 173, distance: 111.7
click at [144, 173] on app-calendar-viewport "Thu 23 Fri 24 Sat 25 Sun 26 3/3 1 Job Mon 27 4/4 1 Job Tue 28 6/6 1 Job Wed 29 …" at bounding box center [205, 130] width 411 height 164
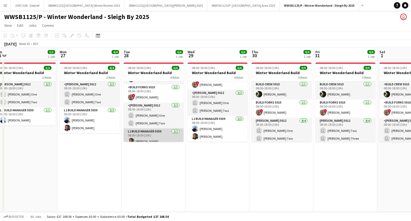
scroll to position [28, 0]
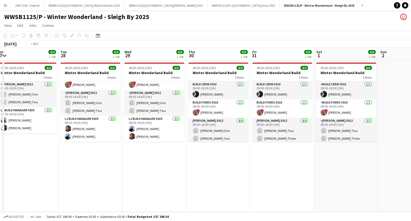
drag, startPoint x: 293, startPoint y: 165, endPoint x: 22, endPoint y: 164, distance: 270.5
click at [22, 164] on app-calendar-viewport "Thu 23 Fri 24 Sat 25 Sun 26 3/3 1 Job Mon 27 4/4 1 Job Tue 28 6/6 1 Job Wed 29 …" at bounding box center [205, 130] width 411 height 164
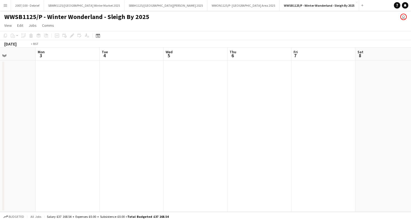
drag, startPoint x: 186, startPoint y: 150, endPoint x: 0, endPoint y: 154, distance: 186.4
click at [0, 154] on app-calendar-viewport "Fri 31 9/9 1 Job Sat 1 6/6 1 Job Sun 2 Mon 3 Tue 4 Wed 5 Thu 6 Fri 7 Sat 8 Sun …" at bounding box center [205, 130] width 411 height 164
drag, startPoint x: 124, startPoint y: 158, endPoint x: 0, endPoint y: 165, distance: 124.5
click at [0, 165] on app-calendar-viewport "Tue 4 Wed 5 Thu 6 Fri 7 Sat 8 Sun 9 Mon 10 Tue 11 Wed 12 Thu 13 Fri 14 Sat 15" at bounding box center [205, 130] width 411 height 164
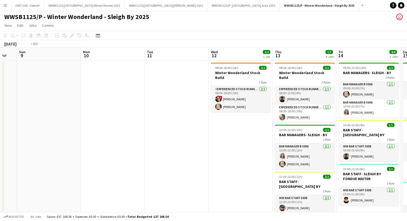
click at [51, 162] on app-calendar-viewport "Thu 6 Fri 7 Sat 8 Sun 9 Mon 10 Tue 11 Wed 12 2/2 1 Job Thu 13 7/7 4 Jobs Fri 14…" at bounding box center [203, 163] width 407 height 230
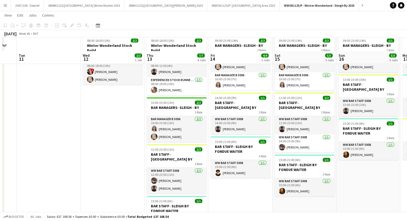
scroll to position [54, 0]
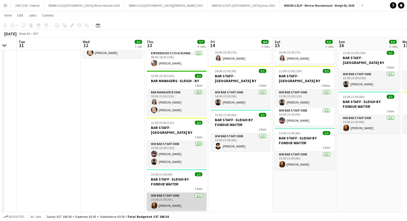
click at [181, 198] on app-card-role "WW Bar Staff 5008 1/1 15:00-21:00 (6h) Karine Vicente" at bounding box center [177, 202] width 60 height 18
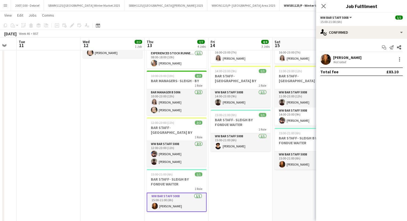
drag, startPoint x: 358, startPoint y: 56, endPoint x: 332, endPoint y: 57, distance: 25.7
click at [332, 57] on div "Karine Vicente Not rated" at bounding box center [361, 59] width 91 height 11
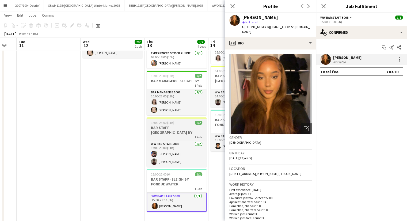
click at [164, 131] on app-job-card "12:00-23:00 (11h) 2/2 BAR STAFF- SLEIGH BY 1 Role WW Bar Staff 5008 2/2 12:00-2…" at bounding box center [177, 143] width 60 height 50
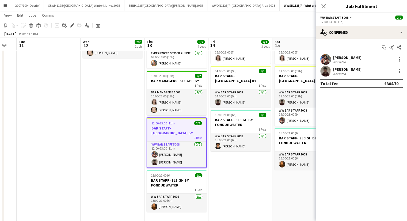
drag, startPoint x: 360, startPoint y: 57, endPoint x: 333, endPoint y: 58, distance: 26.8
click at [333, 58] on div "Sanchita Pujari Not rated" at bounding box center [361, 59] width 91 height 11
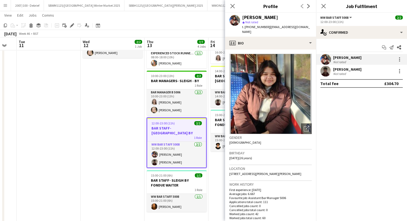
drag, startPoint x: 349, startPoint y: 69, endPoint x: 333, endPoint y: 71, distance: 15.9
click at [333, 71] on div "Kieran Turrell Not rated" at bounding box center [361, 71] width 91 height 11
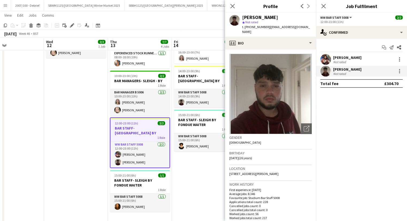
drag, startPoint x: 183, startPoint y: 166, endPoint x: 88, endPoint y: 174, distance: 95.1
click at [88, 174] on app-calendar-viewport "Sat 8 Sun 9 Mon 10 Tue 11 Wed 12 2/2 1 Job Thu 13 7/7 4 Jobs Fri 14 4/4 3 Jobs …" at bounding box center [203, 95] width 407 height 256
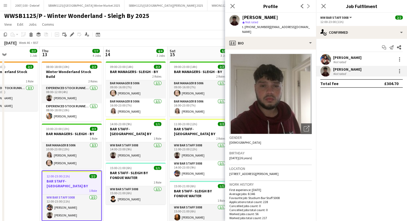
scroll to position [0, 0]
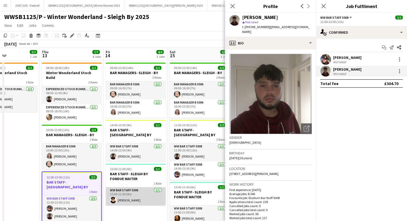
click at [132, 187] on app-card-role "WW Bar Staff 5008 1/1 15:00-21:00 (6h) Kyrah Wilde" at bounding box center [136, 196] width 60 height 18
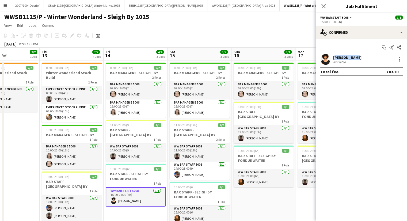
drag, startPoint x: 355, startPoint y: 59, endPoint x: 332, endPoint y: 58, distance: 22.2
click at [332, 58] on div "Kyrah Wilde Not rated" at bounding box center [361, 59] width 91 height 11
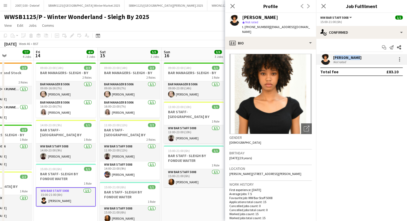
scroll to position [0, 243]
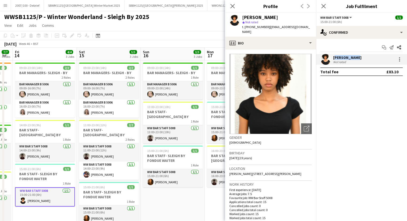
drag, startPoint x: 186, startPoint y: 127, endPoint x: 96, endPoint y: 130, distance: 90.6
click at [96, 130] on app-calendar-viewport "Mon 10 Tue 11 Wed 12 2/2 1 Job Thu 13 7/7 4 Jobs Fri 14 4/4 3 Jobs Sat 15 5/5 3…" at bounding box center [203, 163] width 407 height 230
click at [189, 23] on app-page-menu "View Day view expanded Day view collapsed Month view Date picker Jump to today …" at bounding box center [203, 26] width 407 height 10
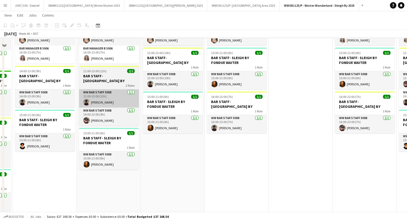
scroll to position [0, 0]
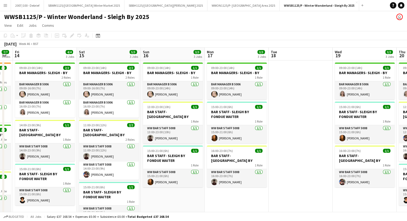
click at [295, 100] on app-date-cell at bounding box center [301, 169] width 64 height 217
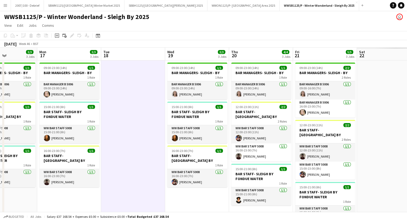
drag, startPoint x: 179, startPoint y: 192, endPoint x: 70, endPoint y: 204, distance: 109.9
click at [67, 202] on app-calendar-viewport "Wed 12 2/2 1 Job Thu 13 7/7 4 Jobs Fri 14 4/4 3 Jobs Sat 15 5/5 3 Jobs Sun 16 3…" at bounding box center [203, 163] width 407 height 230
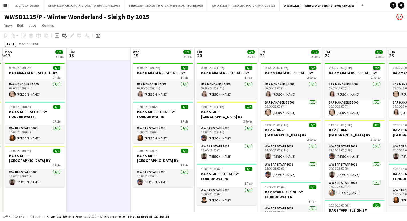
scroll to position [0, 224]
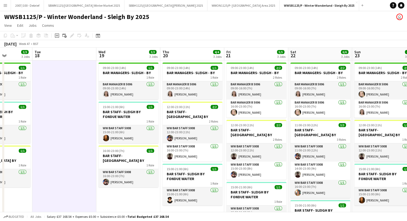
drag, startPoint x: 184, startPoint y: 203, endPoint x: 127, endPoint y: 204, distance: 56.8
click at [127, 204] on app-calendar-viewport "Fri 14 4/4 3 Jobs Sat 15 5/5 3 Jobs Sun 16 3/3 3 Jobs Mon 17 3/3 3 Jobs Tue 18 …" at bounding box center [203, 163] width 407 height 230
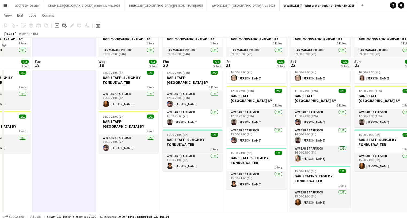
scroll to position [0, 0]
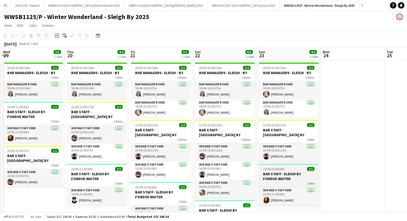
drag, startPoint x: 357, startPoint y: 170, endPoint x: 265, endPoint y: 173, distance: 91.9
click at [265, 173] on app-calendar-viewport "Sun 16 3/3 3 Jobs Mon 17 3/3 3 Jobs Tue 18 Wed 19 3/3 3 Jobs Thu 20 4/4 3 Jobs …" at bounding box center [203, 163] width 407 height 230
click at [297, 26] on app-page-menu "View Day view expanded Day view collapsed Month view Date picker Jump to today …" at bounding box center [203, 26] width 407 height 10
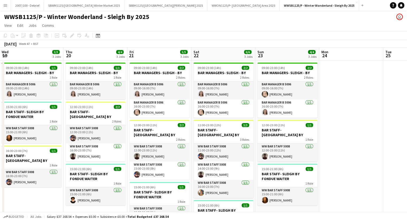
drag, startPoint x: 298, startPoint y: 98, endPoint x: 177, endPoint y: 125, distance: 124.5
click at [171, 126] on app-calendar-viewport "Sun 16 3/3 3 Jobs Mon 17 3/3 3 Jobs Tue 18 Wed 19 3/3 3 Jobs Thu 20 4/4 3 Jobs …" at bounding box center [203, 163] width 407 height 230
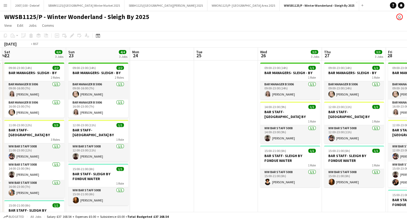
drag, startPoint x: 302, startPoint y: 133, endPoint x: 88, endPoint y: 166, distance: 217.2
click at [88, 167] on app-calendar-viewport "Tue 18 Wed 19 3/3 3 Jobs Thu 20 4/4 3 Jobs Fri 21 5/5 3 Jobs Sat 22 6/6 3 Jobs …" at bounding box center [203, 163] width 407 height 230
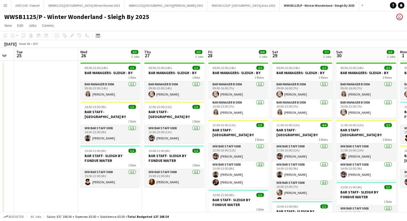
drag, startPoint x: 183, startPoint y: 192, endPoint x: 64, endPoint y: 202, distance: 119.8
click at [65, 202] on app-calendar-viewport "Sat 22 6/6 3 Jobs Sun 23 4/4 3 Jobs Mon 24 Tue 25 Wed 26 3/3 3 Jobs Thu 27 3/3 …" at bounding box center [203, 163] width 407 height 230
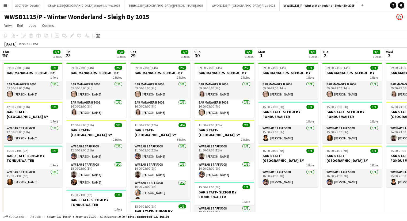
scroll to position [0, 152]
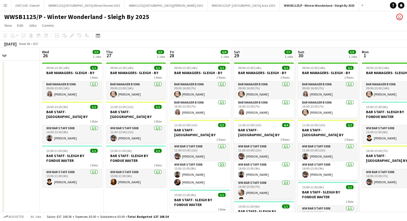
drag, startPoint x: 240, startPoint y: 129, endPoint x: 361, endPoint y: 110, distance: 122.3
click at [361, 110] on app-calendar-viewport "Sun 23 4/4 3 Jobs Mon 24 Tue 25 Wed 26 3/3 3 Jobs Thu 27 3/3 3 Jobs Fri 28 6/6 …" at bounding box center [203, 163] width 407 height 230
click at [209, 32] on app-toolbar "Copy Paste Paste Ctrl+V Paste with crew Ctrl+Shift+V Paste linked Job Delete Gr…" at bounding box center [203, 35] width 407 height 9
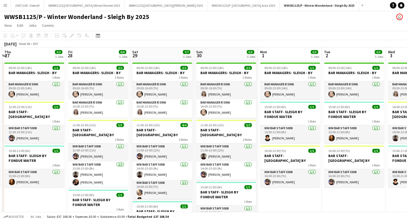
drag, startPoint x: 285, startPoint y: 96, endPoint x: 184, endPoint y: 108, distance: 102.6
click at [183, 109] on app-calendar-viewport "Sun 23 4/4 3 Jobs Mon 24 Tue 25 Wed 26 3/3 3 Jobs Thu 27 3/3 3 Jobs Fri 28 6/6 …" at bounding box center [203, 163] width 407 height 230
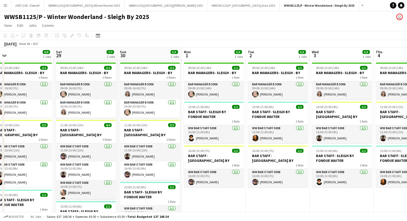
drag, startPoint x: 320, startPoint y: 133, endPoint x: 140, endPoint y: 174, distance: 184.5
click at [135, 174] on app-calendar-viewport "Mon 24 Tue 25 Wed 26 3/3 3 Jobs Thu 27 3/3 3 Jobs Fri 28 6/6 3 Jobs Sat 29 7/7 …" at bounding box center [203, 163] width 407 height 230
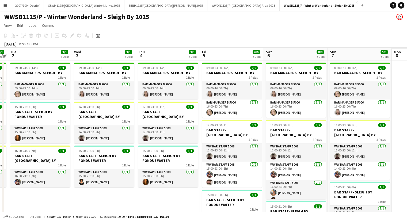
scroll to position [0, 144]
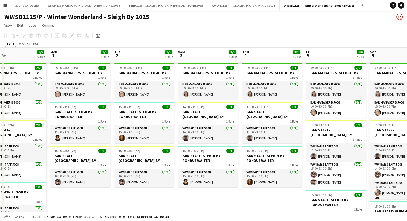
drag, startPoint x: 258, startPoint y: 205, endPoint x: 47, endPoint y: 234, distance: 212.7
click at [47, 221] on html "Menu Boards Boards Boards All jobs Status Workforce Workforce My Workforce Recr…" at bounding box center [203, 143] width 407 height 287
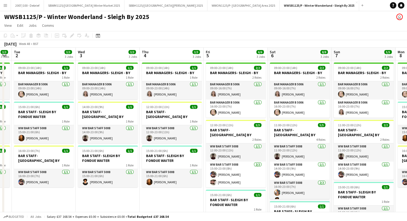
scroll to position [0, 135]
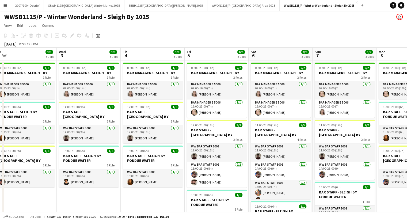
drag, startPoint x: 224, startPoint y: 194, endPoint x: 104, endPoint y: 195, distance: 119.4
click at [104, 195] on app-calendar-viewport "Sun 30 5/5 3 Jobs Mon 1 3/3 3 Jobs Tue 2 3/3 3 Jobs Wed 3 3/3 3 Jobs Thu 4 3/3 …" at bounding box center [203, 163] width 407 height 230
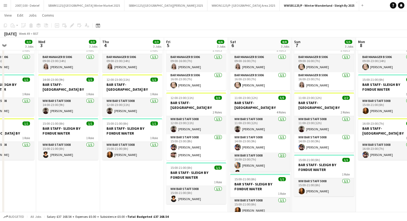
scroll to position [0, 160]
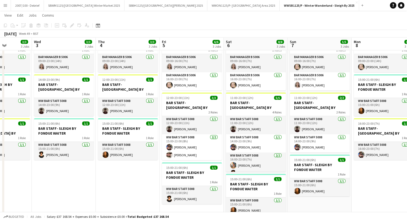
drag, startPoint x: 223, startPoint y: 149, endPoint x: 198, endPoint y: 149, distance: 24.9
click at [198, 149] on app-calendar-viewport "Sun 30 5/5 3 Jobs Mon 1 3/3 3 Jobs Tue 2 3/3 3 Jobs Wed 3 3/3 3 Jobs Thu 4 3/3 …" at bounding box center [203, 122] width 407 height 256
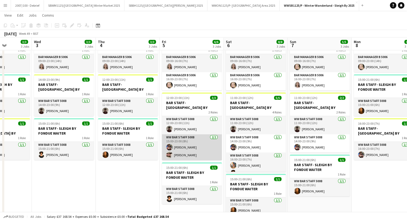
click at [193, 149] on app-card-role "WW Bar Staff 5008 2/2 15:00-23:00 (8h) Sanchita Pujari Antonela Muja" at bounding box center [192, 147] width 60 height 26
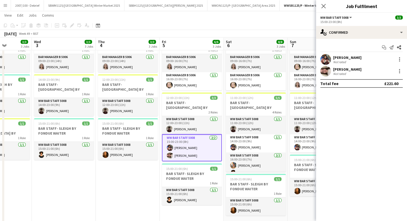
drag, startPoint x: 357, startPoint y: 70, endPoint x: 333, endPoint y: 71, distance: 24.1
click at [333, 71] on div "Antonela Muja Not rated" at bounding box center [361, 71] width 91 height 11
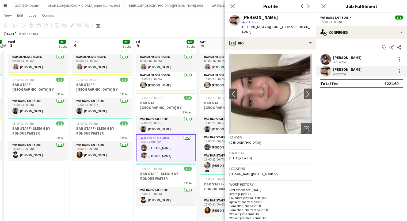
scroll to position [0, 242]
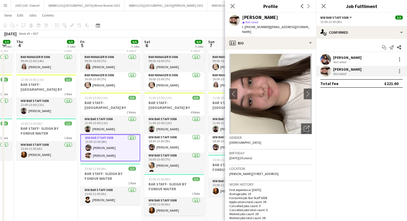
drag, startPoint x: 136, startPoint y: 167, endPoint x: 60, endPoint y: 181, distance: 76.7
click at [60, 181] on app-calendar-viewport "Sun 30 5/5 3 Jobs Mon 1 3/3 3 Jobs Tue 2 3/3 3 Jobs Wed 3 3/3 3 Jobs Thu 4 3/3 …" at bounding box center [203, 122] width 407 height 256
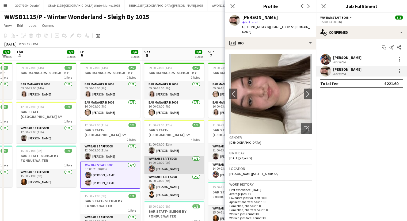
scroll to position [0, 0]
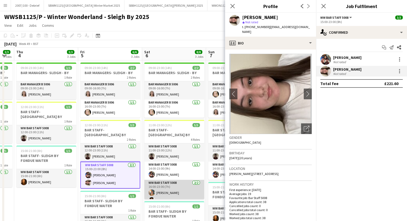
click at [173, 184] on app-card-role "WW Bar Staff 5008 2/2 16:00-23:00 (7h) Bethany Owen Kyrah Wilde" at bounding box center [174, 193] width 60 height 26
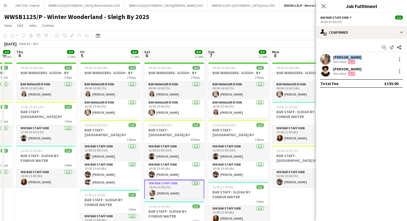
drag, startPoint x: 362, startPoint y: 58, endPoint x: 334, endPoint y: 57, distance: 27.9
click at [334, 57] on div "Bethany Owen Not rated Fee" at bounding box center [361, 59] width 91 height 11
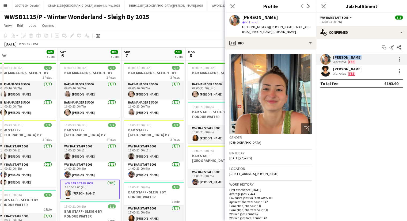
scroll to position [0, 229]
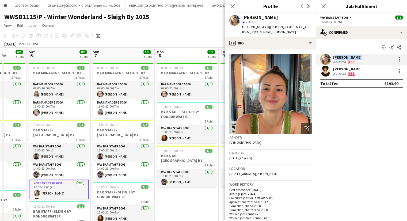
drag, startPoint x: 202, startPoint y: 123, endPoint x: 87, endPoint y: 133, distance: 115.8
click at [87, 133] on app-calendar-viewport "Tue 2 3/3 3 Jobs Wed 3 3/3 3 Jobs Thu 4 3/3 3 Jobs Fri 5 6/6 3 Jobs Sat 6 8/8 3…" at bounding box center [203, 163] width 407 height 230
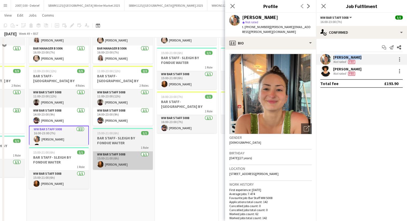
scroll to position [0, 0]
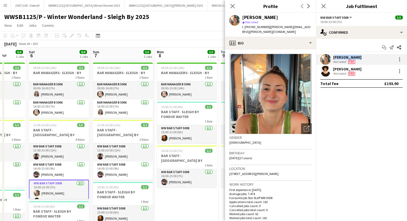
drag, startPoint x: 93, startPoint y: 194, endPoint x: 57, endPoint y: 191, distance: 36.6
click at [57, 191] on app-calendar-viewport "Tue 2 3/3 3 Jobs Wed 3 3/3 3 Jobs Thu 4 3/3 3 Jobs Fri 5 6/6 3 Jobs Sat 6 8/8 3…" at bounding box center [203, 163] width 407 height 230
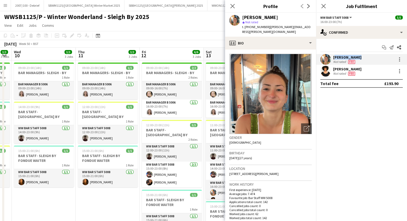
drag, startPoint x: 145, startPoint y: 185, endPoint x: 41, endPoint y: 189, distance: 104.5
click at [41, 189] on app-calendar-viewport "Sat 6 8/8 3 Jobs Sun 7 5/5 3 Jobs Mon 8 3/3 3 Jobs Tue 9 3/3 3 Jobs Wed 10 3/3 …" at bounding box center [203, 163] width 407 height 230
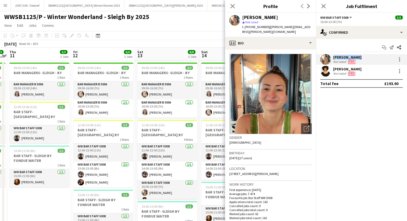
drag, startPoint x: 127, startPoint y: 182, endPoint x: 24, endPoint y: 185, distance: 103.1
click at [24, 185] on app-calendar-viewport "Mon 8 3/3 3 Jobs Tue 9 3/3 3 Jobs Wed 10 3/3 3 Jobs Thu 11 3/3 3 Jobs Fri 12 6/…" at bounding box center [203, 163] width 407 height 230
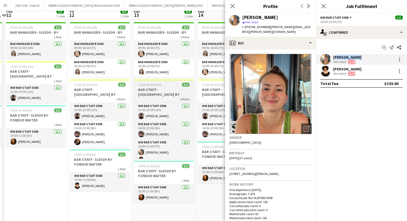
scroll to position [65, 0]
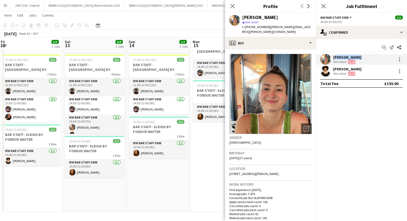
drag, startPoint x: 188, startPoint y: 178, endPoint x: 63, endPoint y: 185, distance: 125.5
click at [63, 185] on app-calendar-viewport "Mon 8 3/3 3 Jobs Tue 9 3/3 3 Jobs Wed 10 3/3 3 Jobs Thu 11 3/3 3 Jobs Fri 12 6/…" at bounding box center [203, 84] width 407 height 256
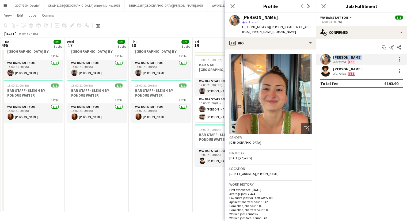
drag, startPoint x: 149, startPoint y: 172, endPoint x: 110, endPoint y: 165, distance: 39.8
click at [74, 172] on app-calendar-viewport "Fri 12 6/6 3 Jobs Sat 13 8/8 3 Jobs Sun 14 5/5 3 Jobs Mon 15 3/3 3 Jobs Tue 16 …" at bounding box center [203, 84] width 407 height 256
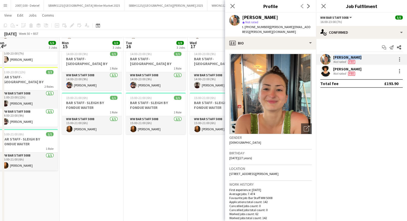
scroll to position [54, 0]
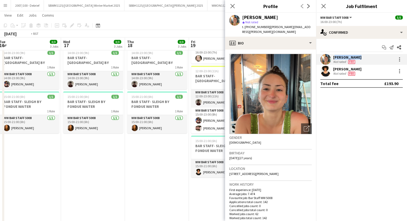
drag, startPoint x: 151, startPoint y: 178, endPoint x: 112, endPoint y: 173, distance: 39.4
click at [19, 176] on app-calendar-viewport "Fri 12 6/6 3 Jobs Sat 13 8/8 3 Jobs Sun 14 5/5 3 Jobs Mon 15 3/3 3 Jobs Tue 16 …" at bounding box center [203, 95] width 407 height 256
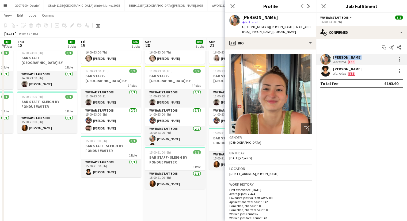
drag, startPoint x: 127, startPoint y: 173, endPoint x: 32, endPoint y: 179, distance: 94.7
click at [32, 179] on app-calendar-viewport "Sun 14 5/5 3 Jobs Mon 15 3/3 3 Jobs Tue 16 3/3 3 Jobs Wed 17 3/3 3 Jobs Thu 18 …" at bounding box center [203, 95] width 407 height 256
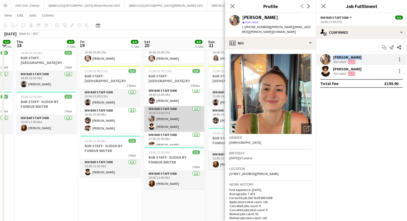
scroll to position [0, 0]
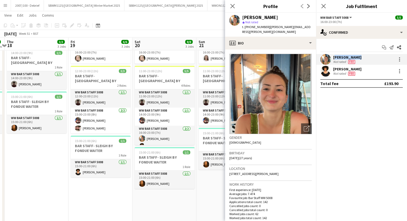
drag, startPoint x: 183, startPoint y: 165, endPoint x: 0, endPoint y: 161, distance: 183.2
click at [0, 162] on app-calendar-viewport "Sun 14 5/5 3 Jobs Mon 15 3/3 3 Jobs Tue 16 3/3 3 Jobs Wed 17 3/3 3 Jobs Thu 18 …" at bounding box center [203, 95] width 407 height 256
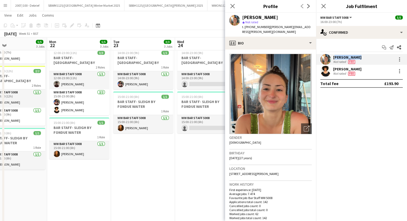
scroll to position [0, 228]
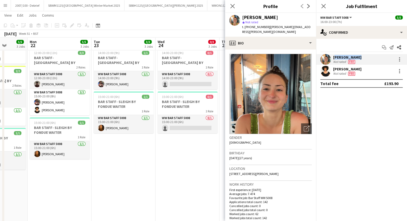
drag, startPoint x: 83, startPoint y: 178, endPoint x: 54, endPoint y: 178, distance: 29.2
click at [54, 178] on app-calendar-viewport "Thu 18 3/3 3 Jobs Fri 19 6/6 3 Jobs Sat 20 8/8 3 Jobs Sun 21 5/5 3 Jobs Mon 22 …" at bounding box center [203, 95] width 407 height 256
click at [231, 5] on icon "Close pop-in" at bounding box center [232, 5] width 5 height 5
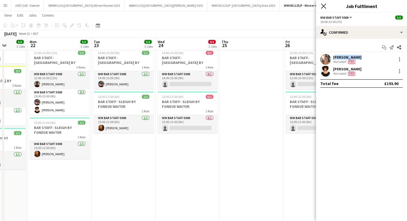
click at [323, 6] on icon "Close pop-in" at bounding box center [323, 5] width 5 height 5
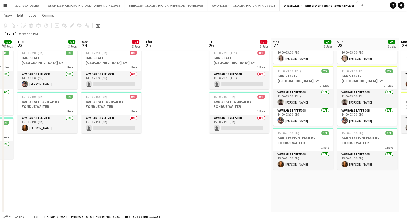
drag, startPoint x: 226, startPoint y: 135, endPoint x: 148, endPoint y: 140, distance: 78.6
click at [148, 140] on app-calendar-viewport "Sat 20 8/8 3 Jobs Sun 21 5/5 3 Jobs Mon 22 5/5 3 Jobs Tue 23 3/3 3 Jobs Wed 24 …" at bounding box center [203, 95] width 407 height 256
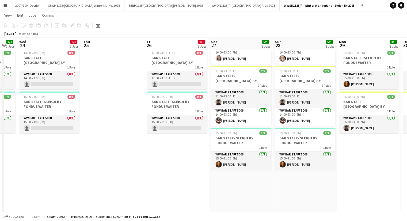
drag, startPoint x: 164, startPoint y: 150, endPoint x: 114, endPoint y: 152, distance: 49.8
click at [114, 152] on app-calendar-viewport "Sat 20 8/8 3 Jobs Sun 21 5/5 3 Jobs Mon 22 5/5 3 Jobs Tue 23 3/3 3 Jobs Wed 24 …" at bounding box center [203, 95] width 407 height 256
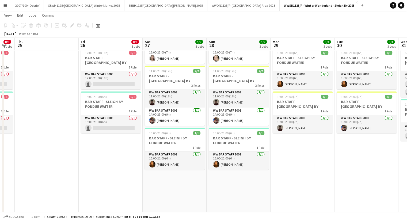
scroll to position [0, 221]
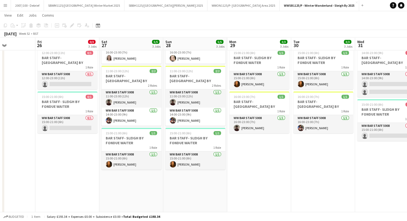
drag, startPoint x: 115, startPoint y: 167, endPoint x: 72, endPoint y: 168, distance: 43.4
click at [72, 168] on app-calendar-viewport "Mon 22 5/5 3 Jobs Tue 23 3/3 3 Jobs Wed 24 0/3 3 Jobs Thu 25 Fri 26 0/3 3 Jobs …" at bounding box center [203, 95] width 407 height 256
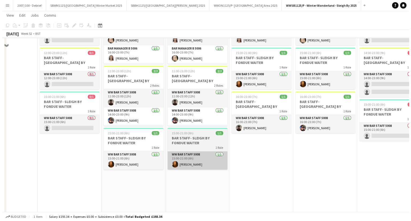
scroll to position [0, 0]
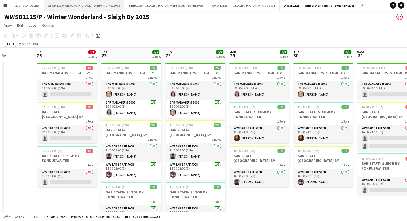
click at [102, 2] on button "SBWM1125/P Southbank Centre Winter Market 2025 Close" at bounding box center [84, 5] width 81 height 10
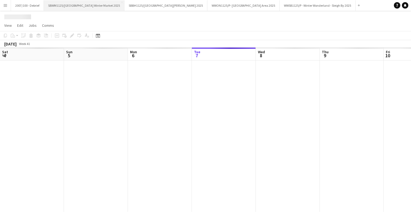
scroll to position [0, 128]
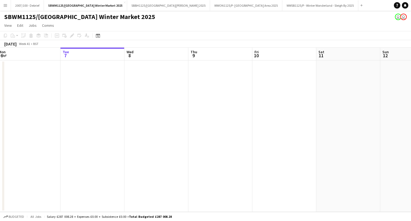
drag, startPoint x: 375, startPoint y: 101, endPoint x: 116, endPoint y: 107, distance: 258.2
click at [116, 107] on app-calendar-viewport "Sat 4 Sun 5 Mon 6 Tue 7 Wed 8 Thu 9 Fri 10 Sat 11 Sun 12 Mon 13 Tue 14 Wed 15" at bounding box center [205, 130] width 411 height 164
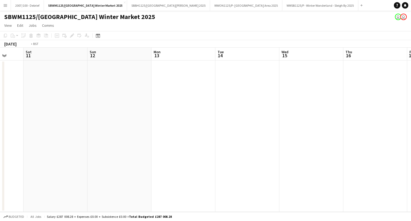
drag, startPoint x: 272, startPoint y: 97, endPoint x: 288, endPoint y: 94, distance: 16.2
click at [132, 101] on app-calendar-viewport "Wed 8 Thu 9 Fri 10 Sat 11 Sun 12 Mon 13 Tue 14 Wed 15 Thu 16 Fri 17 Sat 18 Sun …" at bounding box center [205, 130] width 411 height 164
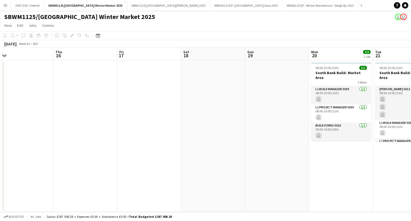
drag, startPoint x: 146, startPoint y: 108, endPoint x: 120, endPoint y: 108, distance: 26.2
click at [119, 109] on app-calendar-viewport "Sun 12 Mon 13 Tue 14 Wed 15 Thu 16 Fri 17 Sat 18 Sun 19 Mon 20 3/3 1 Job Tue 21…" at bounding box center [205, 130] width 411 height 164
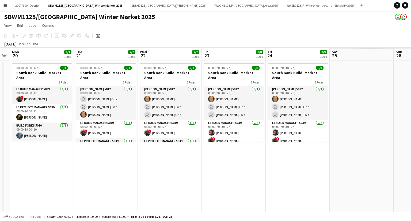
drag, startPoint x: 174, startPoint y: 100, endPoint x: 10, endPoint y: 99, distance: 164.2
click at [1, 100] on app-calendar-viewport "Fri 17 Sat 18 Sun 19 Mon 20 3/3 1 Job Tue 21 7/7 1 Job Wed 22 7/7 1 Job Thu 23 …" at bounding box center [205, 130] width 411 height 164
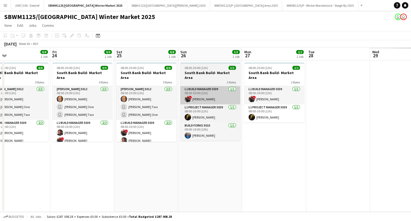
drag, startPoint x: 20, startPoint y: 98, endPoint x: 234, endPoint y: 86, distance: 214.5
click at [20, 98] on app-calendar-viewport "Tue 21 7/7 1 Job Wed 22 7/7 1 Job Thu 23 8/8 1 Job Fri 24 9/9 1 Job Sat 25 8/8 …" at bounding box center [205, 130] width 411 height 164
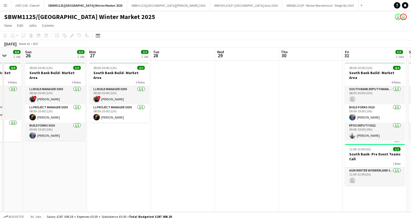
drag, startPoint x: 225, startPoint y: 94, endPoint x: 191, endPoint y: 80, distance: 37.0
click at [77, 93] on app-calendar-viewport "Thu 23 8/8 1 Job Fri 24 9/9 1 Job Sat 25 8/8 1 Job Sun 26 3/3 1 Job Mon 27 2/2 …" at bounding box center [205, 130] width 411 height 164
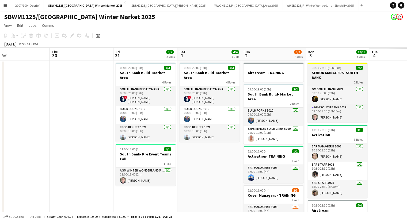
drag, startPoint x: 184, startPoint y: 85, endPoint x: 365, endPoint y: 73, distance: 181.2
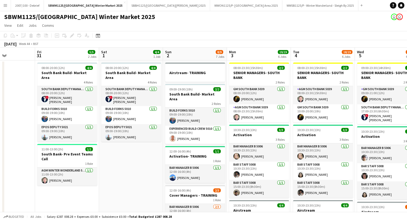
drag, startPoint x: 265, startPoint y: 83, endPoint x: 396, endPoint y: 68, distance: 131.5
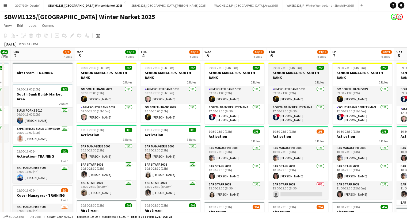
drag, startPoint x: 346, startPoint y: 69, endPoint x: 261, endPoint y: 78, distance: 85.7
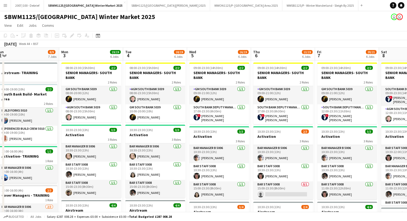
scroll to position [0, 141]
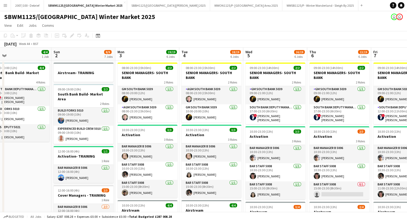
drag, startPoint x: 286, startPoint y: 75, endPoint x: 317, endPoint y: 74, distance: 31.1
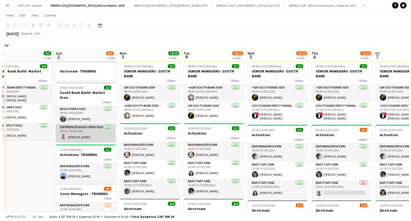
scroll to position [0, 0]
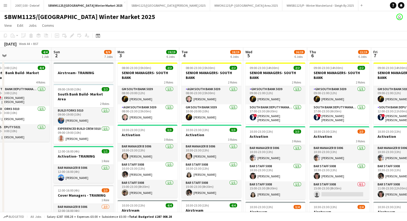
click at [8, 7] on button "Menu" at bounding box center [5, 5] width 11 height 11
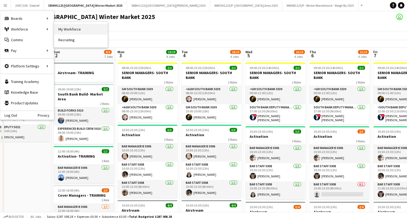
click at [90, 30] on link "My Workforce" at bounding box center [81, 29] width 54 height 11
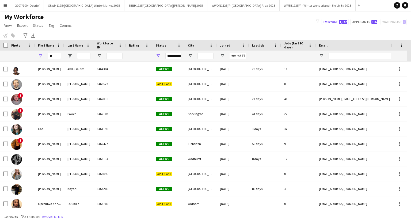
click at [5, 8] on button "Menu" at bounding box center [5, 5] width 11 height 11
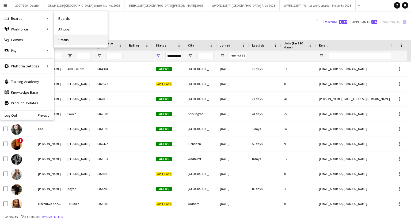
click at [78, 38] on link "Status" at bounding box center [81, 40] width 54 height 11
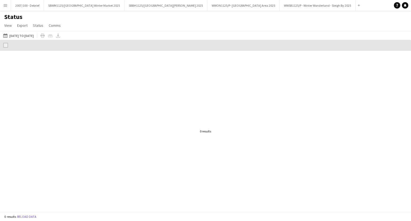
drag, startPoint x: 270, startPoint y: 77, endPoint x: 70, endPoint y: 103, distance: 202.6
click at [70, 103] on div at bounding box center [205, 131] width 411 height 161
click at [24, 36] on button "07-10-2025 to 13-10-2025 03-11-2025 to 31-12-2025" at bounding box center [18, 35] width 33 height 6
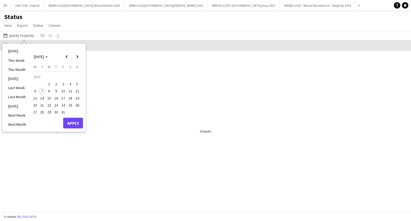
click at [138, 71] on div at bounding box center [205, 131] width 411 height 161
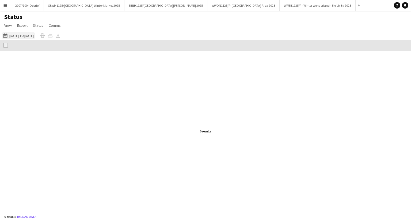
click at [21, 36] on button "07-10-2025 to 13-10-2025 03-11-2025 to 31-12-2025" at bounding box center [18, 35] width 33 height 6
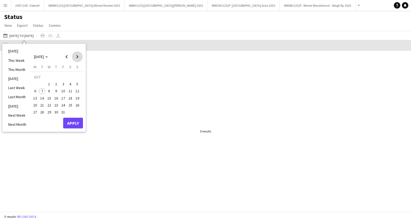
click at [79, 57] on span "Next month" at bounding box center [77, 56] width 11 height 11
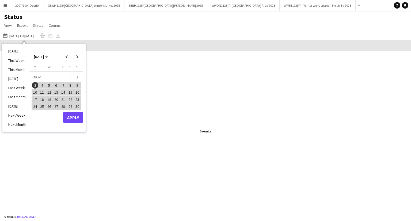
click at [35, 85] on span "3" at bounding box center [35, 85] width 6 height 6
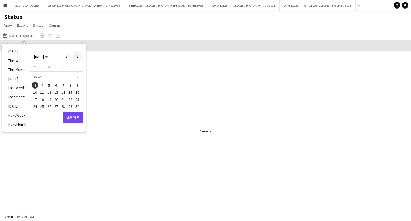
click at [77, 57] on span "Next month" at bounding box center [77, 56] width 11 height 11
click at [48, 114] on span "31" at bounding box center [49, 112] width 6 height 6
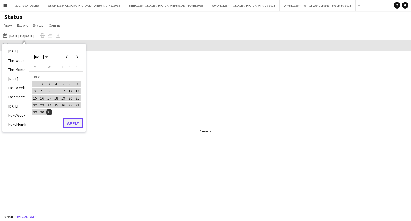
click at [78, 122] on button "Apply" at bounding box center [73, 123] width 20 height 11
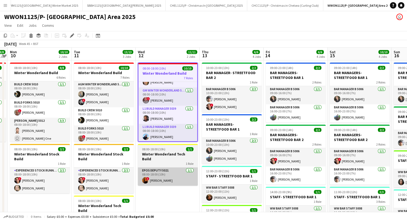
scroll to position [91, 0]
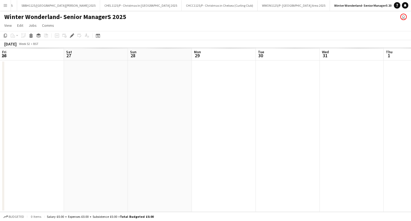
scroll to position [0, 184]
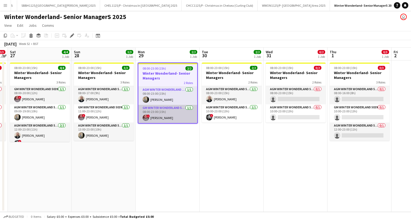
click at [170, 112] on app-card-role "GM Winter Wonderland 5039 1/1 08:00-23:00 (15h) ! Adrian Quigley" at bounding box center [167, 114] width 59 height 18
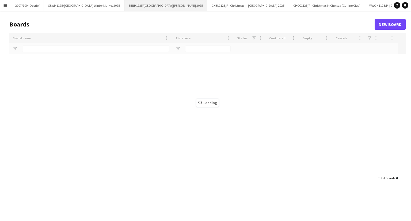
scroll to position [0, 106]
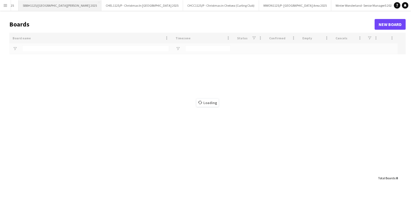
click at [67, 7] on button "SBBH1125/P Southbank Winter Market Berg Haus 2025 Close" at bounding box center [59, 5] width 83 height 10
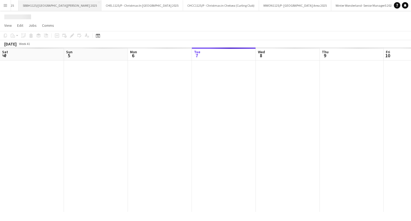
scroll to position [0, 128]
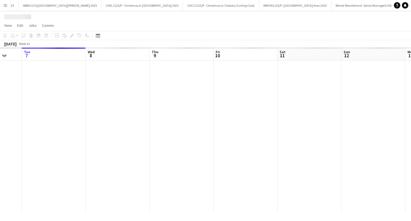
drag, startPoint x: 315, startPoint y: 123, endPoint x: 270, endPoint y: 134, distance: 46.6
click at [95, 140] on app-calendar-viewport "Sat 4 Sun 5 Mon 6 Tue 7 Wed 8 Thu 9 Fri 10 Sat 11 Sun 12 Mon 13 Tue 14 Wed 15" at bounding box center [205, 130] width 411 height 164
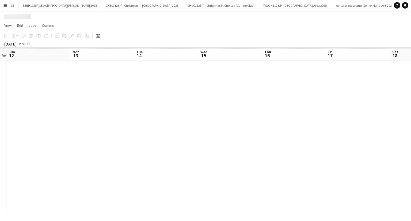
drag, startPoint x: 260, startPoint y: 142, endPoint x: 185, endPoint y: 143, distance: 75.8
click at [169, 145] on app-calendar-viewport "Wed 8 Thu 9 Fri 10 Sat 11 Sun 12 Mon 13 Tue 14 Wed 15 Thu 16 Fri 17 Sat 18 Sun …" at bounding box center [205, 130] width 411 height 164
drag, startPoint x: 347, startPoint y: 143, endPoint x: 176, endPoint y: 135, distance: 170.2
click at [144, 139] on app-calendar-viewport "Wed 8 Thu 9 Fri 10 Sat 11 Sun 12 Mon 13 Tue 14 Wed 15 Thu 16 Fri 17 Sat 18 Sun …" at bounding box center [205, 130] width 411 height 164
drag, startPoint x: 174, startPoint y: 146, endPoint x: 368, endPoint y: 145, distance: 194.4
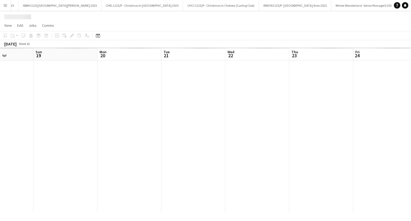
click at [147, 145] on app-calendar-viewport "Thu 16 Fri 17 Sat 18 Sun 19 Mon 20 Tue 21 Wed 22 Thu 23 Fri 24 Sat 25 Sun 26 Mo…" at bounding box center [205, 130] width 411 height 164
drag, startPoint x: 217, startPoint y: 150, endPoint x: 366, endPoint y: 140, distance: 149.5
click at [70, 148] on app-calendar-viewport "Sat 18 Sun 19 Mon 20 Tue 21 Wed 22 Thu 23 Fri 24 Sat 25 Sun 26 Mon 27 Tue 28 We…" at bounding box center [205, 130] width 411 height 164
drag, startPoint x: 86, startPoint y: 156, endPoint x: 76, endPoint y: 154, distance: 10.6
click at [73, 156] on app-calendar-viewport "Mon 20 Tue 21 Wed 22 Thu 23 Fri 24 Sat 25 Sun 26 Mon 27 Tue 28 Wed 29 Thu 30 Fr…" at bounding box center [205, 130] width 411 height 164
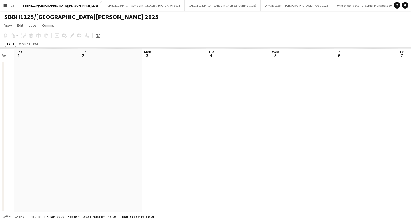
drag, startPoint x: 94, startPoint y: 151, endPoint x: 209, endPoint y: 136, distance: 115.9
click at [74, 151] on app-calendar-viewport "Wed 29 Thu 30 Fri 31 Sat 1 Sun 2 Mon 3 Tue 4 Wed 5 Thu 6 Fri 7 Sat 8 Sun 9" at bounding box center [205, 130] width 411 height 164
drag, startPoint x: 322, startPoint y: 140, endPoint x: 86, endPoint y: 151, distance: 236.7
click at [80, 155] on app-calendar-viewport "Wed 29 Thu 30 Fri 31 Sat 1 Sun 2 Mon 3 Tue 4 Wed 5 Thu 6 Fri 7 Sat 8 Sun 9" at bounding box center [205, 130] width 411 height 164
drag, startPoint x: 353, startPoint y: 145, endPoint x: 64, endPoint y: 156, distance: 289.4
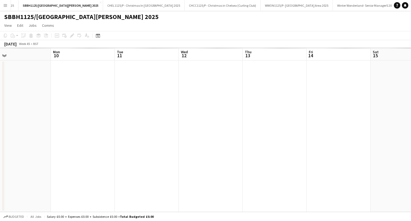
click at [64, 157] on app-calendar-viewport "Wed 5 Thu 6 Fri 7 Sat 8 Sun 9 Mon 10 Tue 11 Wed 12 Thu 13 Fri 14 Sat 15 Sun 16" at bounding box center [205, 130] width 411 height 164
drag, startPoint x: 30, startPoint y: 134, endPoint x: 74, endPoint y: 118, distance: 46.8
click at [24, 132] on app-calendar-viewport "Fri 7 Sat 8 Sun 9 Mon 10 Tue 11 Wed 12 Thu 13 Fri 14 Sat 15 Sun 16 Mon 17 Tue 18" at bounding box center [205, 130] width 411 height 164
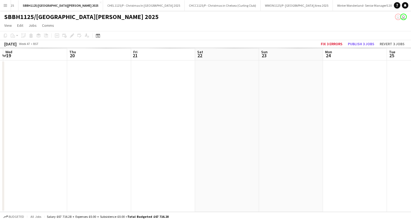
drag, startPoint x: 94, startPoint y: 138, endPoint x: 59, endPoint y: 129, distance: 35.9
click at [5, 142] on app-calendar-viewport "Sat 15 Sun 16 Mon 17 Tue 18 Wed 19 Thu 20 Fri 21 Sat 22 Sun 23 Mon 24 Tue 25 We…" at bounding box center [205, 130] width 411 height 164
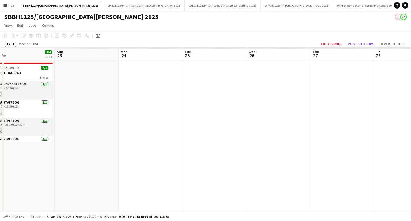
drag, startPoint x: 321, startPoint y: 135, endPoint x: 200, endPoint y: 124, distance: 121.3
click at [77, 143] on app-calendar-viewport "Wed 19 3/3 1 Job Thu 20 3/3 1 Job Fri 21 3/4 1 Job Sat 22 4/4 1 Job Sun 23 Mon …" at bounding box center [205, 130] width 411 height 164
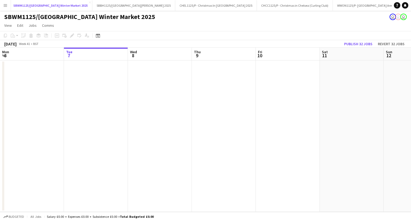
scroll to position [0, 33]
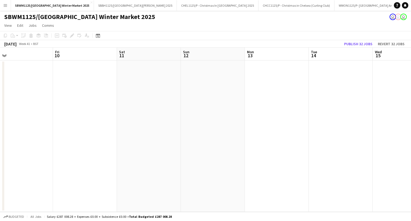
drag, startPoint x: 100, startPoint y: 138, endPoint x: 373, endPoint y: 135, distance: 272.4
click at [58, 138] on app-calendar-viewport "Mon 6 Tue 7 Wed 8 Thu 9 Fri 10 Sat 11 Sun 12 Mon 13 Tue 14 Wed 15 Thu 16 Fri 17" at bounding box center [205, 130] width 411 height 164
drag, startPoint x: 228, startPoint y: 165, endPoint x: 395, endPoint y: 171, distance: 167.7
click at [88, 165] on app-calendar-viewport "Thu 9 Fri 10 Sat 11 Sun 12 Mon 13 Tue 14 Wed 15 Thu 16 Fri 17 Sat 18 Sun 19 Mon…" at bounding box center [205, 130] width 411 height 164
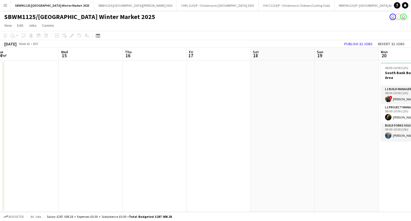
drag, startPoint x: 395, startPoint y: 171, endPoint x: 106, endPoint y: 164, distance: 289.3
click at [71, 173] on app-calendar-viewport "Sat 11 Sun 12 Mon 13 Tue 14 Wed 15 Thu 16 Fri 17 Sat 18 Sun 19 Mon 20 3/3 1 Job…" at bounding box center [205, 130] width 411 height 164
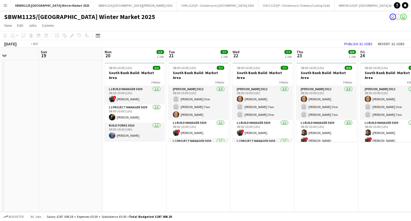
click at [3, 174] on div "Thu 16 Fri 17 Sat 18 Sun 19 Mon 20 3/3 1 Job Tue 21 7/7 1 Job Wed 22 7/7 1 Job …" at bounding box center [205, 130] width 411 height 164
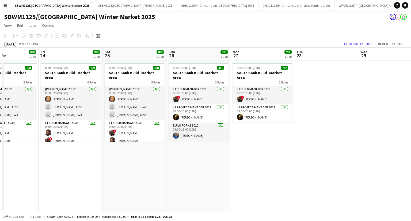
drag, startPoint x: 230, startPoint y: 159, endPoint x: 112, endPoint y: 163, distance: 117.6
click at [0, 174] on app-calendar-viewport "Tue 21 7/7 1 Job Wed 22 7/7 1 Job Thu 23 8/8 1 Job Fri 24 9/9 1 Job Sat 25 8/8 …" at bounding box center [205, 130] width 411 height 164
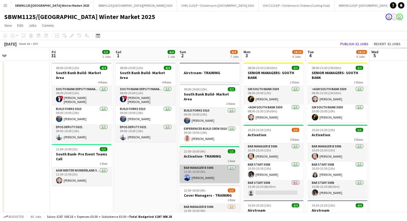
drag, startPoint x: 0, startPoint y: 185, endPoint x: 221, endPoint y: 163, distance: 221.7
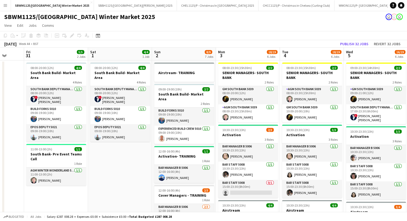
drag, startPoint x: 247, startPoint y: 165, endPoint x: 12, endPoint y: 180, distance: 235.1
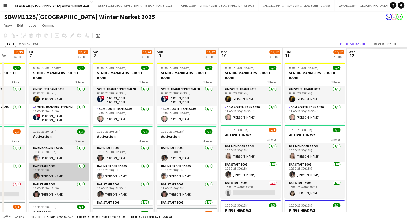
drag, startPoint x: 71, startPoint y: 192, endPoint x: 58, endPoint y: 178, distance: 19.5
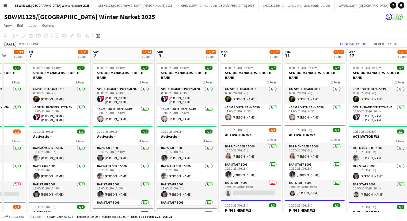
drag, startPoint x: 254, startPoint y: 164, endPoint x: 0, endPoint y: 182, distance: 254.5
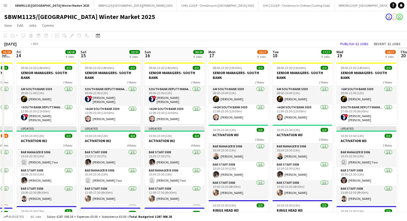
drag, startPoint x: 98, startPoint y: 174, endPoint x: 71, endPoint y: 171, distance: 27.2
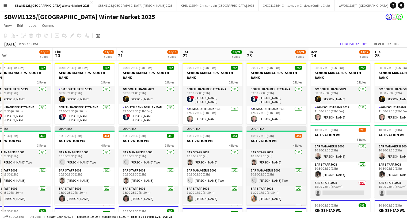
drag, startPoint x: 205, startPoint y: 160, endPoint x: 299, endPoint y: 145, distance: 94.7
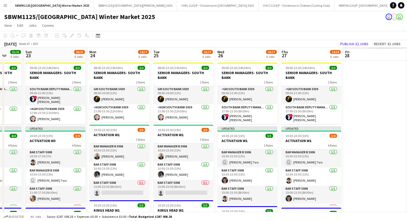
drag, startPoint x: 318, startPoint y: 148, endPoint x: 323, endPoint y: 142, distance: 7.4
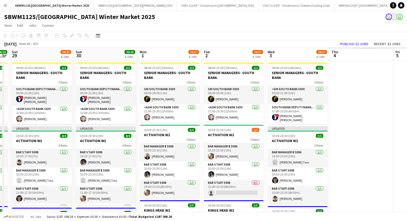
drag, startPoint x: 260, startPoint y: 161, endPoint x: 119, endPoint y: 161, distance: 141.4
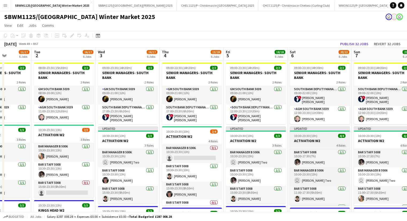
drag, startPoint x: 130, startPoint y: 148, endPoint x: 209, endPoint y: 138, distance: 79.3
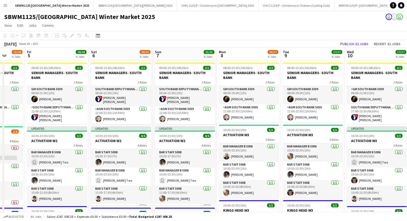
drag, startPoint x: 257, startPoint y: 142, endPoint x: 159, endPoint y: 139, distance: 98.6
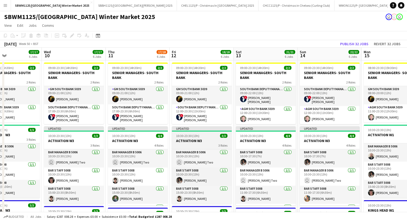
drag, startPoint x: 227, startPoint y: 145, endPoint x: 231, endPoint y: 135, distance: 11.2
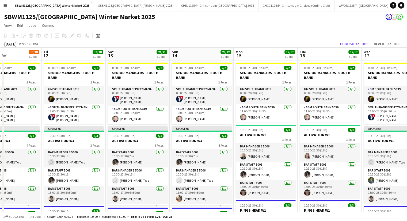
drag, startPoint x: 288, startPoint y: 142, endPoint x: 190, endPoint y: 144, distance: 98.0
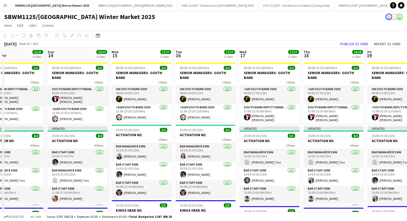
drag, startPoint x: 220, startPoint y: 140, endPoint x: 234, endPoint y: 132, distance: 16.0
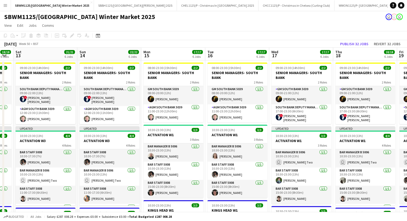
drag, startPoint x: 331, startPoint y: 122, endPoint x: 258, endPoint y: 128, distance: 72.8
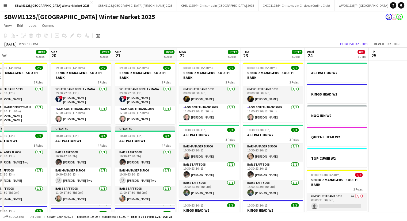
drag
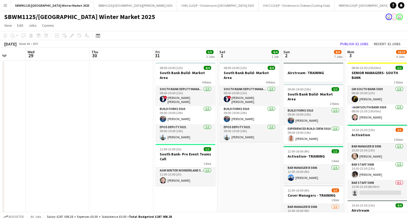
scroll to position [0, 164]
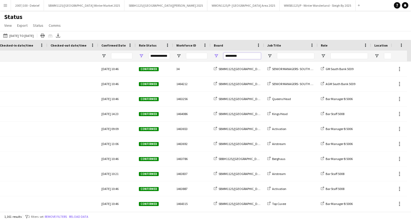
click at [242, 55] on input "*********" at bounding box center [242, 56] width 37 height 6
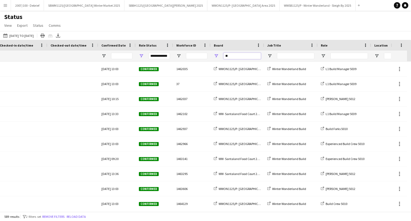
type input "**"
click at [343, 53] on input "Role Filter Input" at bounding box center [349, 56] width 37 height 6
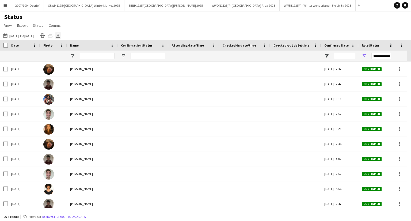
type input "******"
click at [60, 36] on icon "Export XLSX" at bounding box center [58, 35] width 4 height 4
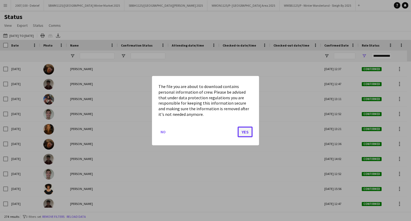
click at [247, 132] on button "Yes" at bounding box center [245, 131] width 15 height 11
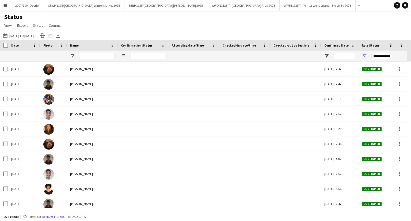
click at [0, 3] on button "Menu" at bounding box center [5, 5] width 11 height 11
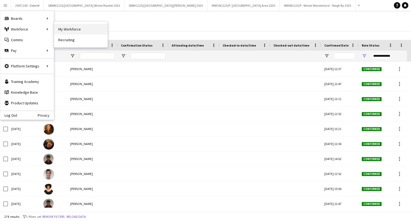
click at [60, 29] on link "My Workforce" at bounding box center [81, 29] width 54 height 11
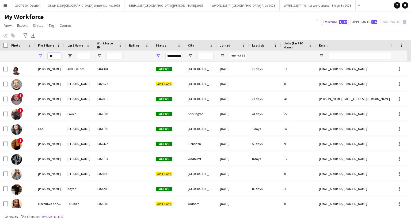
click at [58, 55] on input "**" at bounding box center [54, 56] width 13 height 6
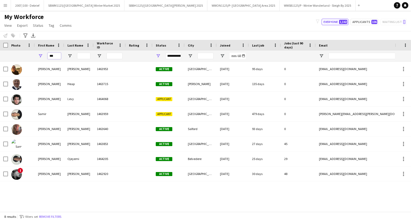
type input "***"
click at [82, 56] on input "Last Name Filter Input" at bounding box center [83, 56] width 13 height 6
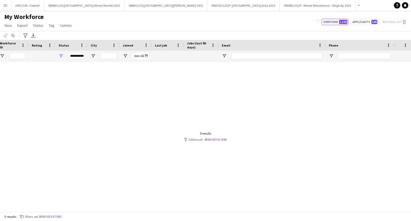
scroll to position [0, 97]
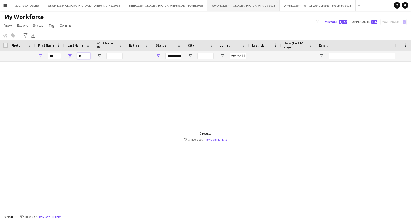
type input "*"
